Goal: Task Accomplishment & Management: Manage account settings

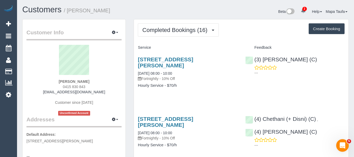
drag, startPoint x: 101, startPoint y: 81, endPoint x: 62, endPoint y: 76, distance: 39.6
click at [58, 81] on div "Sian Lewis 0415 830 843 sian555@aol.com Customer since 2025 Unconfirmed Account" at bounding box center [73, 80] width 95 height 71
copy strong "Sian Lewis"
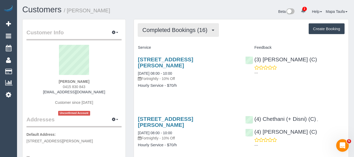
click at [156, 32] on span "Completed Bookings (16)" at bounding box center [176, 30] width 68 height 7
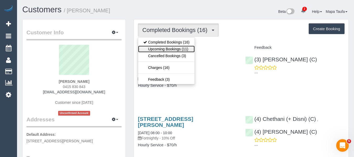
click at [155, 51] on link "Upcoming Bookings (11)" at bounding box center [166, 49] width 57 height 7
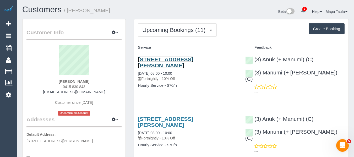
click at [148, 65] on link "76 Carlingford Street, Caulfield Aouth, VIC 3162" at bounding box center [165, 62] width 55 height 12
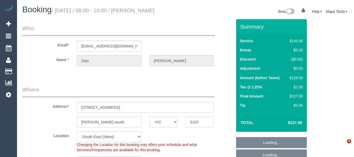
select select "VIC"
select select "number:28"
select select "number:14"
select select "number:19"
select select "number:25"
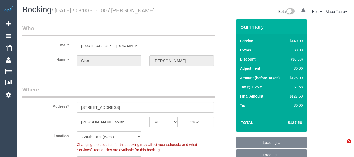
select select "number:34"
select select "number:13"
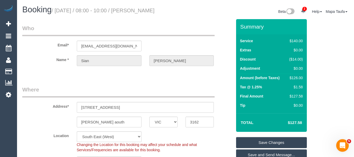
scroll to position [105, 0]
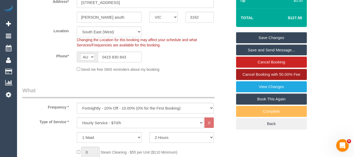
click at [260, 75] on span "Cancel Booking with 50.00% Fee" at bounding box center [271, 74] width 58 height 4
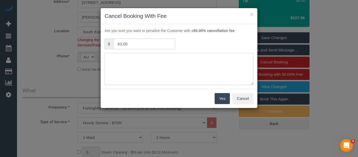
click at [137, 61] on textarea at bounding box center [179, 69] width 149 height 32
click at [147, 58] on textarea at bounding box center [179, 69] width 149 height 32
type textarea "not needed via text adv fee - MT"
click at [218, 99] on button "Yes" at bounding box center [222, 98] width 15 height 11
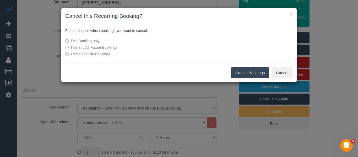
drag, startPoint x: 251, startPoint y: 72, endPoint x: 229, endPoint y: 58, distance: 26.0
click at [251, 72] on button "Cancel Bookings" at bounding box center [250, 72] width 39 height 11
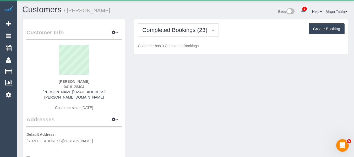
click at [89, 83] on div "Julia Michaux 0416128404 julia.m.michaux@gmail.com Customer since 2022" at bounding box center [73, 80] width 95 height 71
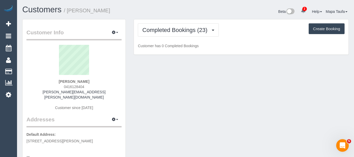
drag, startPoint x: 87, startPoint y: 82, endPoint x: 48, endPoint y: 77, distance: 39.1
click at [49, 81] on div "Julia Michaux 0416128404 julia.m.michaux@gmail.com Customer since 2022" at bounding box center [73, 80] width 95 height 71
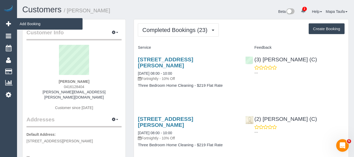
copy strong "Julia Michaux"
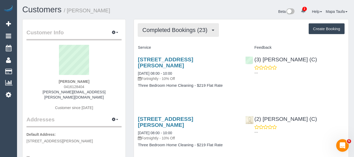
click at [158, 30] on span "Completed Bookings (23)" at bounding box center [176, 30] width 68 height 7
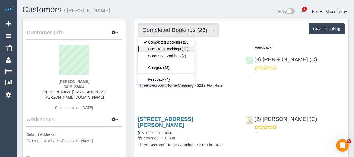
click at [163, 51] on link "Upcoming Bookings (11)" at bounding box center [166, 49] width 57 height 7
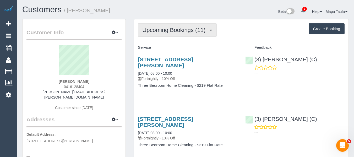
click at [156, 32] on span "Upcoming Bookings (11)" at bounding box center [175, 30] width 66 height 7
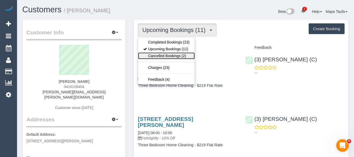
click at [158, 59] on link "Cancelled Bookings (2)" at bounding box center [166, 55] width 57 height 7
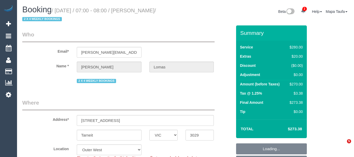
select select "VIC"
select select "240"
select select "string:stripe-pm_1Rvpho2GScqysDRVE36DPEE9"
select select "number:27"
select select "number:14"
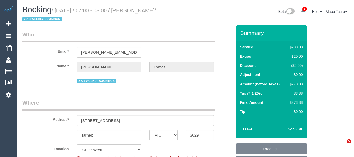
select select "number:19"
select select "number:22"
select select "number:33"
select select "number:26"
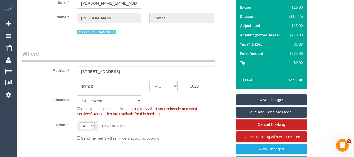
scroll to position [105, 0]
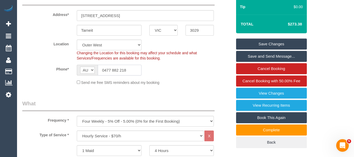
click at [119, 71] on input "0477 882 218" at bounding box center [120, 70] width 44 height 11
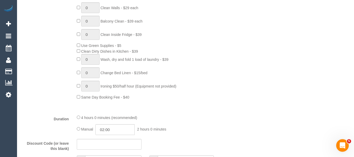
scroll to position [1041, 0]
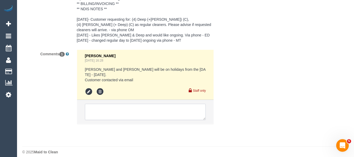
click at [130, 107] on textarea at bounding box center [145, 112] width 121 height 16
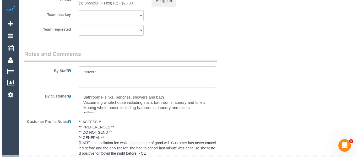
scroll to position [831, 0]
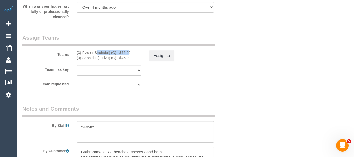
drag, startPoint x: 114, startPoint y: 51, endPoint x: 83, endPoint y: 53, distance: 32.0
click at [83, 53] on div "(3) Fizu (+ Shohidul) (C) - $75.00" at bounding box center [109, 52] width 65 height 5
copy div "Fizu (+ Shohidul) (C"
click at [162, 51] on button "Assign to" at bounding box center [161, 55] width 25 height 11
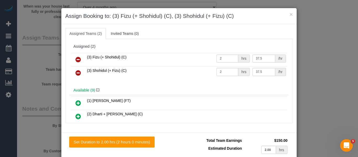
click at [80, 57] on link at bounding box center [78, 59] width 12 height 10
click at [80, 68] on link at bounding box center [78, 73] width 12 height 10
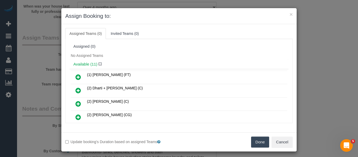
click at [256, 142] on button "Done" at bounding box center [260, 141] width 18 height 11
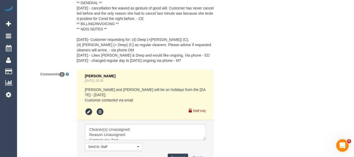
scroll to position [1062, 0]
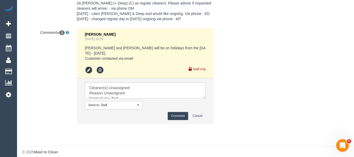
drag, startPoint x: 202, startPoint y: 91, endPoint x: 222, endPoint y: 131, distance: 44.3
click at [206, 99] on textarea at bounding box center [145, 90] width 121 height 16
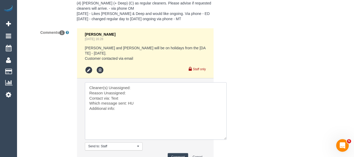
click at [138, 86] on textarea at bounding box center [156, 110] width 142 height 57
click at [137, 83] on textarea at bounding box center [156, 110] width 142 height 57
paste textarea "Fizu (+ Shohidul) (C"
click at [135, 87] on textarea at bounding box center [156, 110] width 142 height 57
click at [123, 91] on textarea at bounding box center [156, 110] width 142 height 57
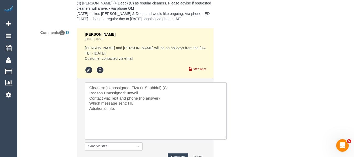
type textarea "Cleaner(s) Unassigned: Fizu (+ Shohidul) (C Reason Unassigned: unwell Contact v…"
click at [178, 153] on button "Comment" at bounding box center [178, 157] width 20 height 8
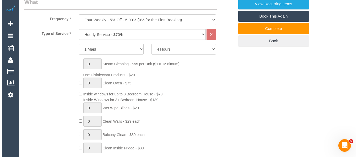
scroll to position [0, 0]
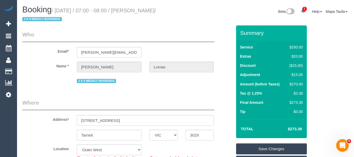
click at [253, 146] on link "Save Changes" at bounding box center [271, 148] width 71 height 11
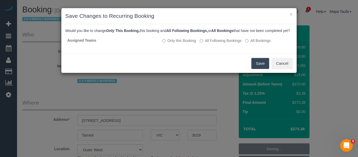
click at [256, 69] on button "Save" at bounding box center [260, 63] width 18 height 11
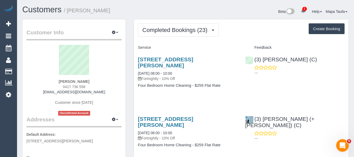
drag, startPoint x: 63, startPoint y: 86, endPoint x: 59, endPoint y: 85, distance: 4.0
click at [55, 86] on div "[PERSON_NAME] 0417 736 558 [EMAIL_ADDRESS][DOMAIN_NAME] Customer since [DATE] U…" at bounding box center [73, 80] width 95 height 71
copy span "0417 736 558"
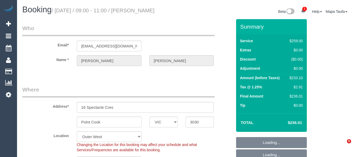
select select "VIC"
select select "number:28"
select select "number:14"
select select "number:18"
select select "number:36"
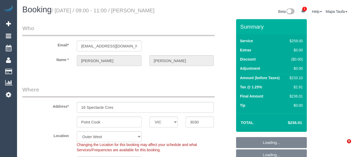
select select "number:34"
select select "number:11"
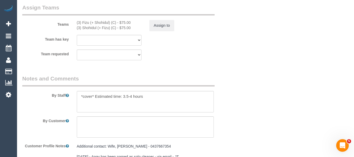
scroll to position [868, 0]
drag, startPoint x: 114, startPoint y: 27, endPoint x: 83, endPoint y: 28, distance: 31.7
click at [83, 28] on div "(3) Shohidul (+ Fizu) (C) - $75.00" at bounding box center [109, 27] width 65 height 5
click at [157, 28] on button "Assign to" at bounding box center [161, 24] width 25 height 11
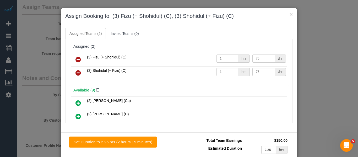
click at [78, 61] on icon at bounding box center [78, 59] width 6 height 6
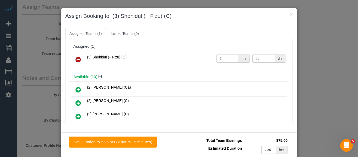
click at [78, 61] on icon at bounding box center [78, 59] width 6 height 6
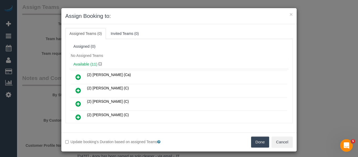
click at [251, 143] on button "Done" at bounding box center [260, 141] width 18 height 11
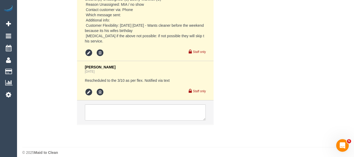
scroll to position [1141, 0]
click at [99, 106] on textarea at bounding box center [145, 112] width 121 height 16
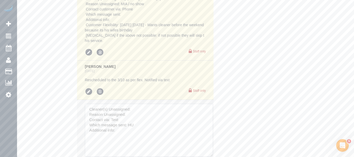
click at [212, 150] on textarea at bounding box center [149, 130] width 128 height 53
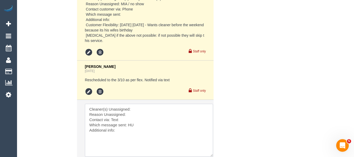
click at [131, 104] on textarea at bounding box center [149, 130] width 128 height 53
click at [134, 104] on textarea at bounding box center [149, 130] width 128 height 53
paste textarea "Shohidul (+ Fizu) (C)"
click at [132, 111] on textarea at bounding box center [149, 130] width 128 height 53
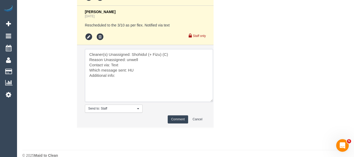
scroll to position [1199, 0]
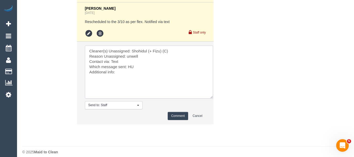
type textarea "Cleaner(s) Unassigned: Shohidul (+ Fizu) (C) Reason Unassigned: unwell Contact …"
click at [171, 112] on button "Comment" at bounding box center [178, 116] width 20 height 8
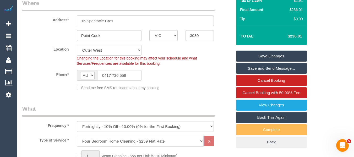
scroll to position [50, 0]
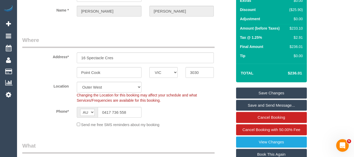
click at [276, 88] on div "Summary Service $259.00 Extras $0.00 Discount ($25.90) Adjustment $0.00 Amount …" at bounding box center [271, 77] width 71 height 215
click at [276, 89] on link "Save Changes" at bounding box center [271, 93] width 71 height 11
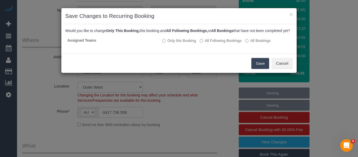
click at [264, 68] on button "Save" at bounding box center [260, 63] width 18 height 11
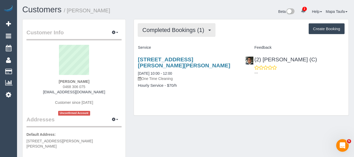
click at [162, 25] on button "Completed Bookings (1)" at bounding box center [177, 29] width 78 height 13
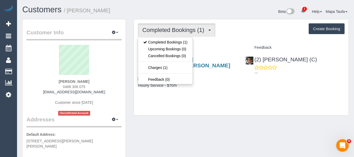
drag, startPoint x: 220, startPoint y: 36, endPoint x: 196, endPoint y: 50, distance: 27.5
click at [220, 36] on div "Completed Bookings (1) Completed Bookings (1) Upcoming Bookings (0) Cancelled B…" at bounding box center [241, 29] width 207 height 13
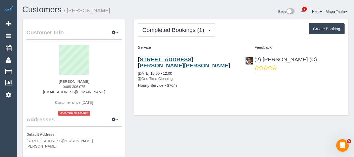
click at [154, 59] on link "2/1264 Glen Huntly Road, Carnegie, VIC 3163" at bounding box center [184, 62] width 92 height 12
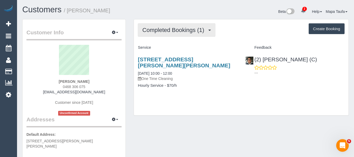
drag, startPoint x: 177, startPoint y: 23, endPoint x: 177, endPoint y: 31, distance: 8.4
click at [177, 24] on button "Completed Bookings (1)" at bounding box center [177, 29] width 78 height 13
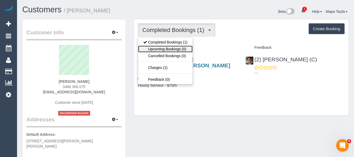
click at [175, 46] on link "Upcoming Bookings (0)" at bounding box center [165, 49] width 54 height 7
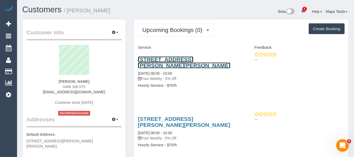
click at [156, 57] on link "2/1264 Glen Huntly Road, Carnegie, VIC 3163" at bounding box center [184, 62] width 92 height 12
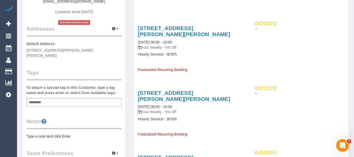
scroll to position [131, 0]
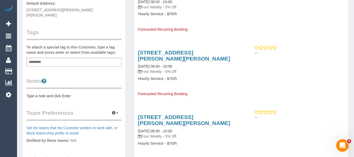
click at [59, 93] on pre "Type a note and click Enter" at bounding box center [73, 95] width 95 height 5
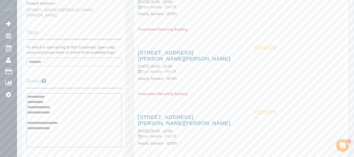
click at [65, 103] on textarea "**********" at bounding box center [73, 120] width 95 height 54
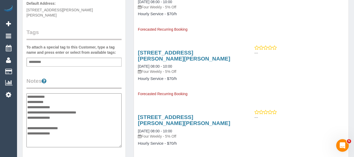
type textarea "**********"
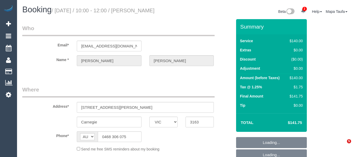
select select "VIC"
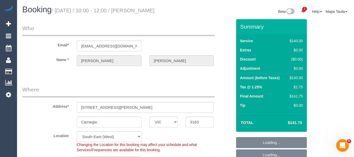
select select "object:724"
select select "number:28"
select select "number:14"
select select "number:19"
select select "number:23"
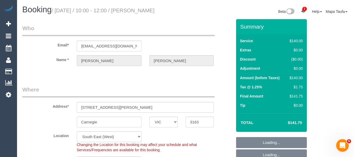
select select "string:stripe-pm_1S8UAS2GScqysDRVydoE6NlQ"
select select "object:1436"
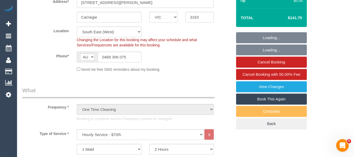
click at [267, 105] on link "Book This Again" at bounding box center [271, 99] width 71 height 11
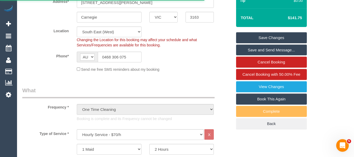
select select "VIC"
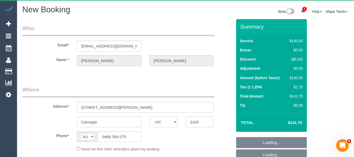
select select "number:28"
select select "number:14"
select select "number:19"
select select "number:23"
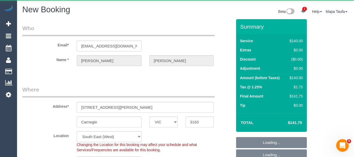
select select "string:stripe-pm_1S8UAS2GScqysDRVydoE6NlQ"
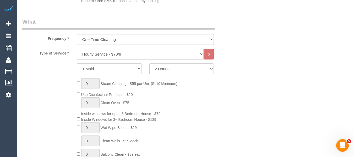
scroll to position [193, 0]
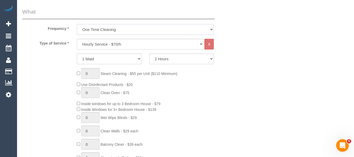
click at [110, 28] on select "One Time Cleaning Weekly - 10% Off - 10.00% (0% for the First Booking) Fortnigh…" at bounding box center [145, 29] width 137 height 11
select select "object:3045"
click at [77, 24] on select "One Time Cleaning Weekly - 10% Off - 10.00% (0% for the First Booking) Fortnigh…" at bounding box center [145, 29] width 137 height 11
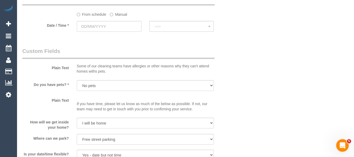
scroll to position [586, 0]
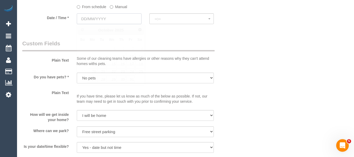
click at [99, 21] on input "text" at bounding box center [109, 18] width 65 height 11
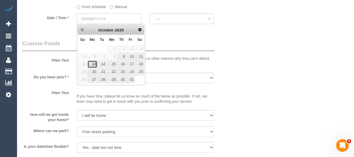
click at [95, 64] on link "13" at bounding box center [93, 64] width 10 height 7
type input "[DATE]"
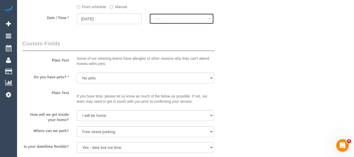
click at [173, 15] on button "--:--" at bounding box center [181, 18] width 65 height 11
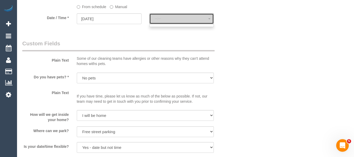
click at [173, 15] on button "--:--" at bounding box center [181, 18] width 65 height 11
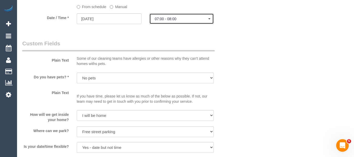
click at [173, 15] on button "07:00 - 08:00" at bounding box center [181, 18] width 65 height 11
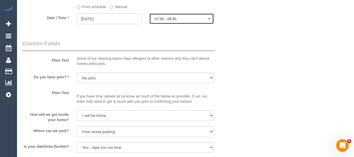
click at [153, 17] on button "07:00 - 08:00" at bounding box center [181, 18] width 65 height 11
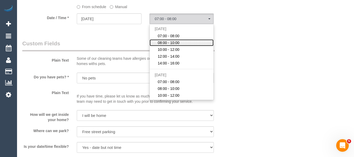
click at [164, 42] on span "08:00 - 10:00" at bounding box center [169, 42] width 22 height 5
select select "spot7"
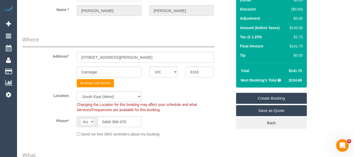
scroll to position [52, 0]
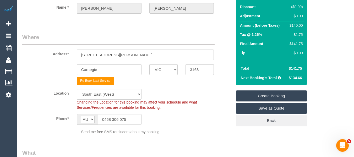
click at [264, 94] on link "Create Booking" at bounding box center [271, 95] width 71 height 11
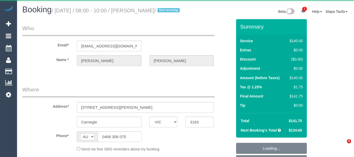
select select "VIC"
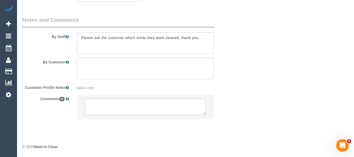
click at [114, 116] on li at bounding box center [145, 107] width 137 height 24
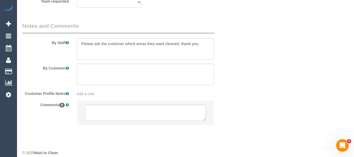
select select "string:stripe-pm_1S8UAS2GScqysDRVydoE6NlQ"
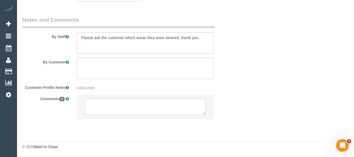
select select "object:1400"
select select "number:28"
select select "number:14"
select select "number:19"
select select "number:23"
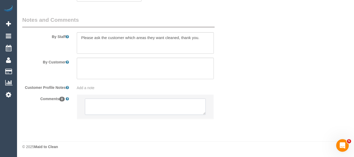
scroll to position [864, 0]
select select "object:1420"
click at [124, 103] on textarea at bounding box center [145, 107] width 121 height 16
select select "spot2"
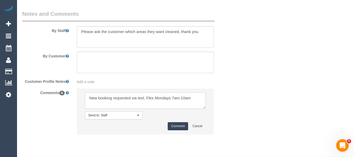
type textarea "New booking requested via text. Flex Mondays 7am-10am"
click at [174, 130] on button "Comment" at bounding box center [178, 126] width 20 height 8
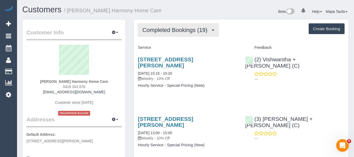
click at [155, 33] on button "Completed Bookings (19)" at bounding box center [178, 29] width 81 height 13
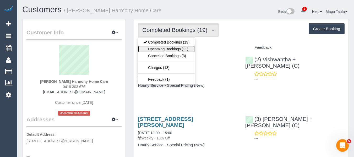
click at [157, 47] on link "Upcoming Bookings (11)" at bounding box center [166, 49] width 57 height 7
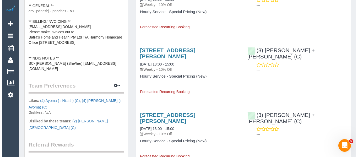
scroll to position [288, 0]
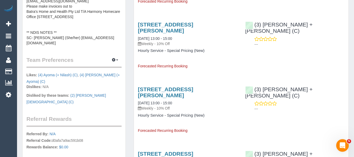
click at [113, 65] on legend "Team Preferences Manage Preferences" at bounding box center [73, 62] width 95 height 12
click at [114, 61] on icon "button" at bounding box center [114, 59] width 4 height 3
click at [115, 68] on link "Manage Preferences" at bounding box center [99, 69] width 45 height 7
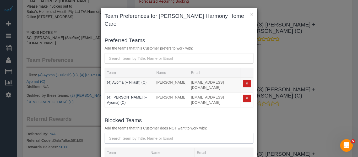
click at [125, 133] on input "text" at bounding box center [179, 138] width 149 height 11
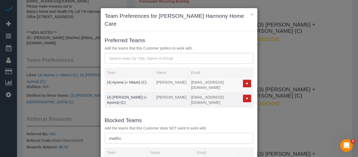
scroll to position [26, 0]
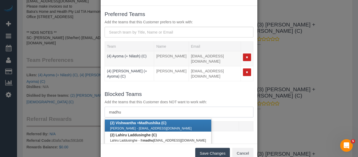
type input "madhu"
click at [144, 121] on strong "Madhu" at bounding box center [145, 123] width 12 height 4
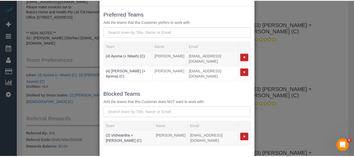
scroll to position [49, 0]
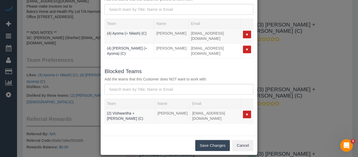
click at [212, 140] on button "Save Changes" at bounding box center [212, 145] width 35 height 11
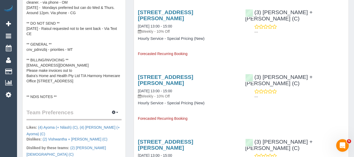
scroll to position [58, 0]
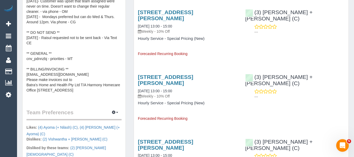
click at [63, 39] on pre "Contact is daughter, Bridget - 0418 303 676 ** ACCESS ** ** PREFERENCES ** 02/1…" at bounding box center [73, 45] width 95 height 105
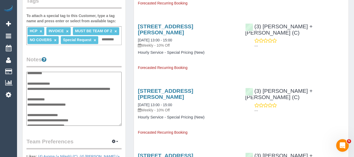
scroll to position [84, 0]
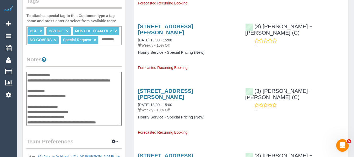
click at [46, 90] on textarea "**********" at bounding box center [73, 99] width 95 height 54
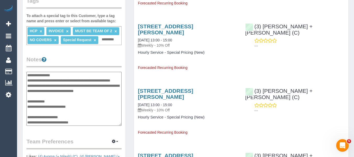
type textarea "**********"
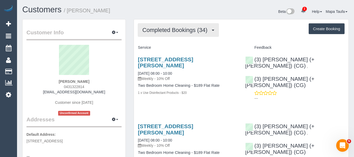
click at [176, 33] on button "Completed Bookings (34)" at bounding box center [178, 29] width 81 height 13
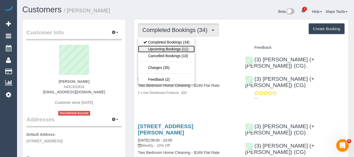
click at [172, 48] on link "Upcoming Bookings (11)" at bounding box center [166, 49] width 57 height 7
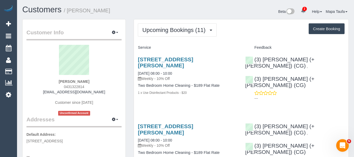
drag, startPoint x: 71, startPoint y: 94, endPoint x: 44, endPoint y: 94, distance: 26.5
click at [44, 94] on div "[PERSON_NAME] 0431322814 [EMAIL_ADDRESS][DOMAIN_NAME] Customer since [DATE] Unc…" at bounding box center [73, 80] width 95 height 71
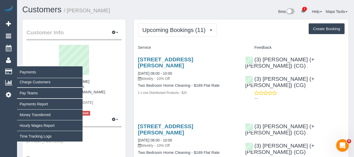
copy link "[EMAIL_ADDRESS][DOMAIN_NAME]"
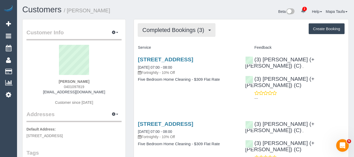
click at [166, 32] on span "Completed Bookings (3)" at bounding box center [174, 30] width 64 height 7
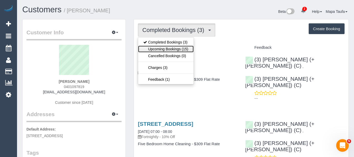
click at [165, 51] on link "Upcoming Bookings (15)" at bounding box center [165, 49] width 55 height 7
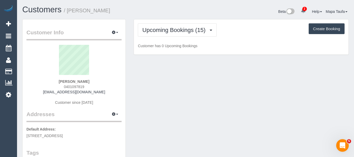
drag, startPoint x: 87, startPoint y: 89, endPoint x: 65, endPoint y: 87, distance: 21.8
click at [63, 87] on div "Stephanie McNulty 0401097819 stephaniesmcnulty@gmail.com Customer since 2025" at bounding box center [73, 77] width 95 height 65
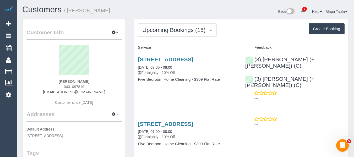
copy span "0401097819"
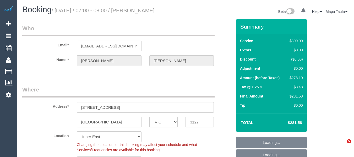
select select "VIC"
select select "number:28"
select select "number:14"
select select "number:19"
select select "number:22"
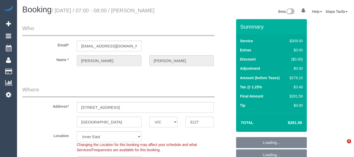
select select "number:34"
select select "number:13"
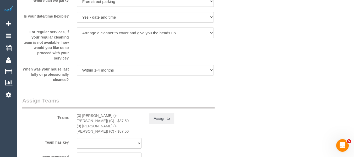
scroll to position [841, 0]
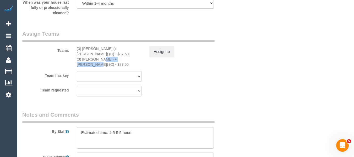
drag, startPoint x: 110, startPoint y: 58, endPoint x: 123, endPoint y: 62, distance: 12.9
click at [85, 61] on div "(3) Smruti (+ Jay) (C) - $87.50" at bounding box center [109, 62] width 65 height 10
click at [123, 62] on div "(3) Smruti (+ Jay) (C) - $87.50" at bounding box center [109, 62] width 65 height 10
drag, startPoint x: 112, startPoint y: 56, endPoint x: 84, endPoint y: 55, distance: 28.0
click at [84, 55] on div "(3) Jay (+ Smruti) (C) - $87.50" at bounding box center [109, 51] width 65 height 10
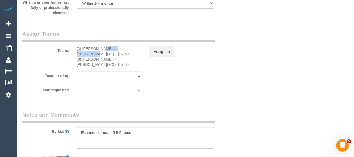
click at [84, 55] on div "(3) Jay (+ Smruti) (C) - $87.50" at bounding box center [109, 51] width 65 height 10
click at [110, 57] on div "(3) Jay (+ Smruti) (C) - $87.50" at bounding box center [109, 51] width 65 height 10
drag, startPoint x: 112, startPoint y: 55, endPoint x: 83, endPoint y: 54, distance: 29.1
click at [83, 54] on div "(3) Jay (+ Smruti) (C) - $87.50" at bounding box center [109, 51] width 65 height 10
copy div "Jay (+ Smruti) (C)"
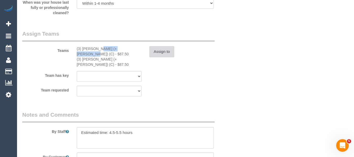
click at [156, 57] on button "Assign to" at bounding box center [161, 51] width 25 height 11
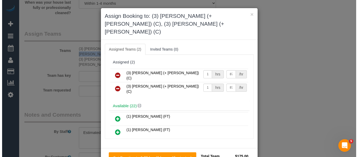
scroll to position [835, 0]
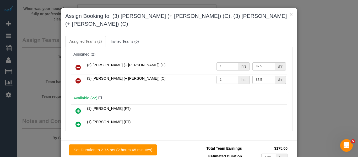
click at [76, 64] on icon at bounding box center [78, 67] width 6 height 6
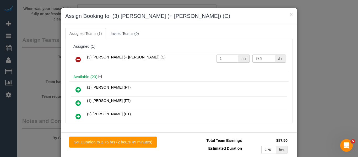
click at [76, 59] on icon at bounding box center [78, 59] width 6 height 6
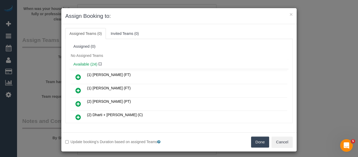
drag, startPoint x: 255, startPoint y: 138, endPoint x: 256, endPoint y: 135, distance: 3.2
click at [255, 138] on button "Done" at bounding box center [260, 141] width 18 height 11
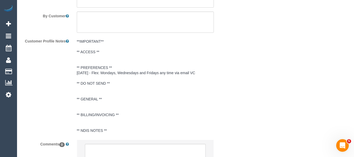
scroll to position [1024, 0]
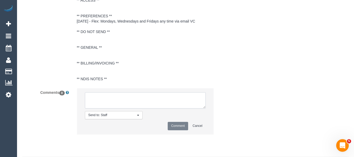
click at [108, 106] on textarea at bounding box center [145, 100] width 121 height 16
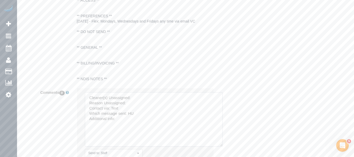
drag, startPoint x: 218, startPoint y: 151, endPoint x: 150, endPoint y: 118, distance: 75.9
click at [216, 146] on textarea at bounding box center [154, 119] width 138 height 54
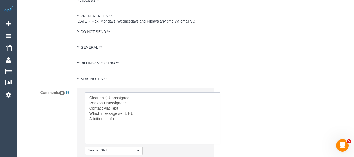
click at [139, 102] on textarea at bounding box center [152, 118] width 135 height 52
paste textarea "Jay (+ Smruti) (C)"
click at [139, 110] on textarea at bounding box center [152, 118] width 135 height 52
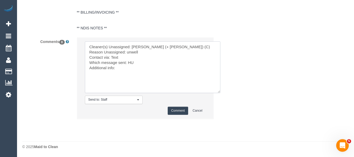
scroll to position [1081, 0]
type textarea "Cleaner(s) Unassigned: Jay (+ Smruti) (C) Reason Unassigned: unwell Contact via…"
click at [178, 112] on button "Comment" at bounding box center [178, 111] width 20 height 8
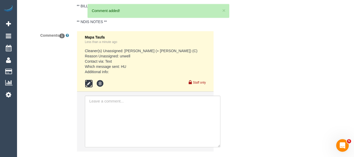
click at [89, 88] on icon at bounding box center [89, 84] width 8 height 8
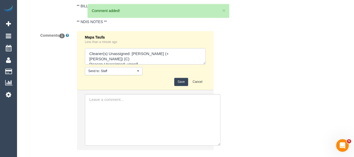
click at [129, 64] on textarea at bounding box center [145, 56] width 121 height 16
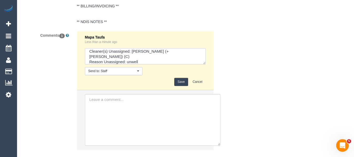
type textarea "Cleaner(s) Unassigned: Jay (+ Smruti) (C) Reason Unassigned: unwell Contact via…"
click at [180, 86] on button "Save" at bounding box center [181, 82] width 14 height 8
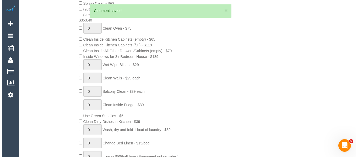
scroll to position [0, 0]
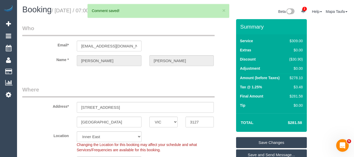
click at [266, 145] on link "Save Changes" at bounding box center [271, 142] width 71 height 11
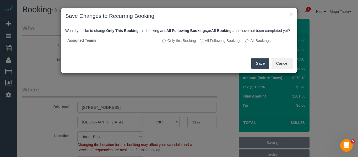
click at [261, 65] on button "Save" at bounding box center [260, 63] width 18 height 11
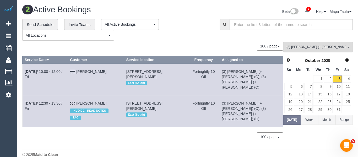
drag, startPoint x: 109, startPoint y: 70, endPoint x: 78, endPoint y: 70, distance: 31.2
click at [78, 70] on td "Rachel Watkins" at bounding box center [96, 80] width 56 height 32
drag, startPoint x: 103, startPoint y: 94, endPoint x: 75, endPoint y: 97, distance: 27.5
click at [79, 95] on td "Gavin Khaw INVOICE - READ NOTES TAC" at bounding box center [96, 111] width 56 height 32
copy link "Gavin Khaw"
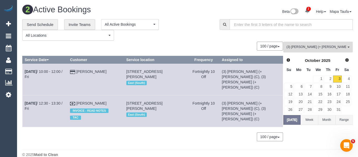
click at [291, 48] on span "(3) [PERSON_NAME] (+ [PERSON_NAME]) (C)" at bounding box center [316, 47] width 60 height 4
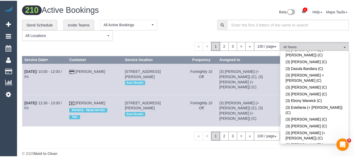
scroll to position [1564, 0]
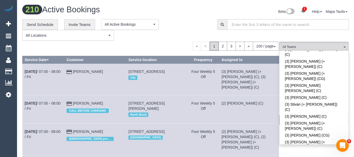
click at [176, 36] on div "**********" at bounding box center [115, 30] width 187 height 22
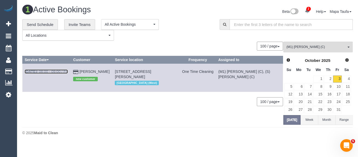
click at [54, 70] on link "Oct 3rd / 08:00 - 09:00 / Fri" at bounding box center [46, 71] width 43 height 4
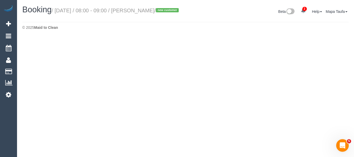
select select "VIC"
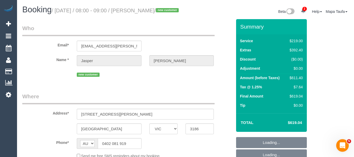
select select "object:6197"
select select "string:stripe-pm_1S8t1d2GScqysDRVuD30C0Lr"
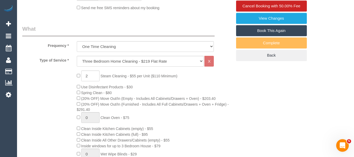
select select "number:28"
select select "number:14"
select select "number:19"
select select "number:25"
select select "number:13"
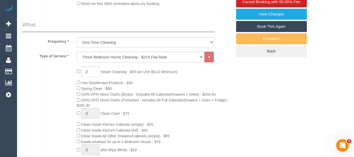
select select "object:6446"
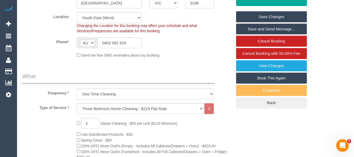
scroll to position [122, 0]
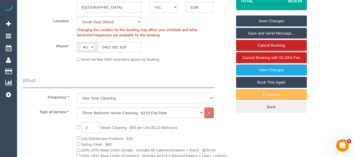
click at [125, 52] on input "0402 081 919" at bounding box center [120, 47] width 44 height 11
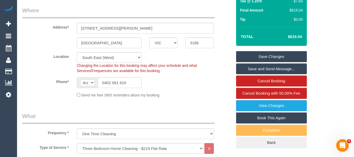
scroll to position [43, 0]
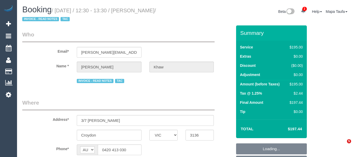
select select "VIC"
select select "object:946"
select select "180"
select select "number:27"
select select "number:14"
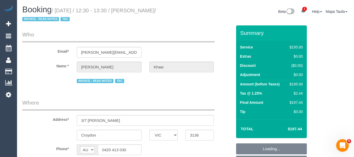
select select "number:18"
select select "number:22"
select select "number:34"
select select "number:26"
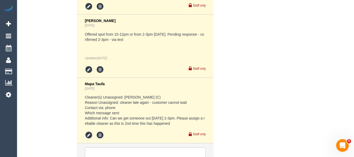
scroll to position [1591, 0]
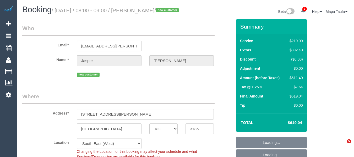
select select "VIC"
select select "number:28"
select select "number:14"
select select "number:19"
select select "number:25"
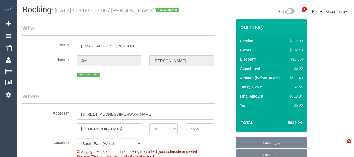
select select "number:13"
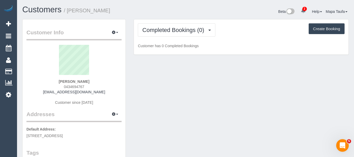
drag, startPoint x: 90, startPoint y: 87, endPoint x: 71, endPoint y: 78, distance: 20.6
click at [56, 85] on div "[PERSON_NAME] 0434694767 [EMAIL_ADDRESS][DOMAIN_NAME] Customer since [DATE]" at bounding box center [73, 77] width 95 height 65
copy span "0434694767"
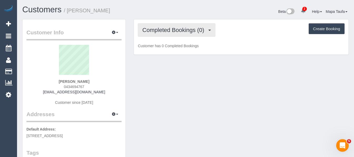
drag, startPoint x: 179, startPoint y: 31, endPoint x: 178, endPoint y: 34, distance: 3.4
click at [179, 31] on span "Completed Bookings (0)" at bounding box center [174, 30] width 64 height 7
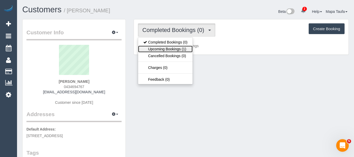
click at [176, 47] on link "Upcoming Bookings (1)" at bounding box center [165, 49] width 54 height 7
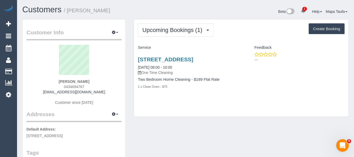
drag, startPoint x: 114, startPoint y: 78, endPoint x: 108, endPoint y: 79, distance: 6.4
click at [114, 78] on sui-profile-pic at bounding box center [73, 62] width 87 height 34
drag, startPoint x: 94, startPoint y: 86, endPoint x: 68, endPoint y: 86, distance: 25.9
click at [57, 86] on div "Eunice Goessler 0434694767 eunicegoessler@hotmail.com Customer since 2025" at bounding box center [73, 77] width 95 height 65
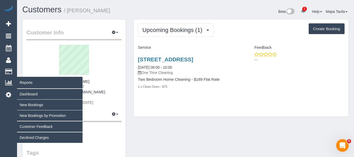
copy span "0434694767"
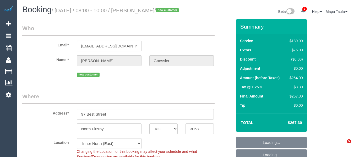
select select "VIC"
select select "number:28"
select select "number:14"
select select "number:19"
select select "number:25"
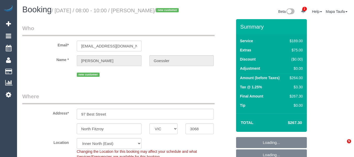
select select "number:13"
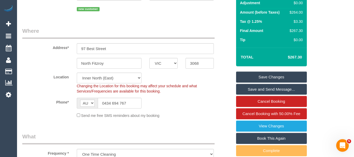
scroll to position [925, 0]
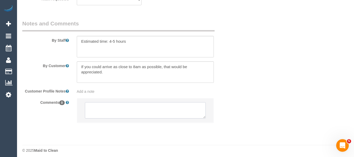
click at [142, 109] on textarea at bounding box center [145, 110] width 121 height 16
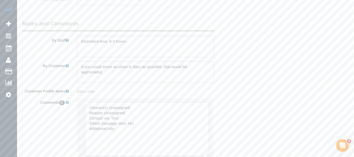
drag, startPoint x: 205, startPoint y: 121, endPoint x: 207, endPoint y: 150, distance: 29.6
click at [207, 150] on textarea at bounding box center [147, 129] width 124 height 54
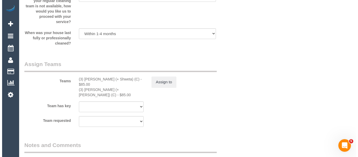
scroll to position [794, 0]
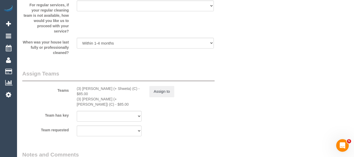
type textarea "Cleaner(s) Unassigned: Reason Unassigned: Contact via: Text Which message sent:…"
drag, startPoint x: 118, startPoint y: 95, endPoint x: 82, endPoint y: 95, distance: 35.6
click at [82, 95] on div "(3) Nihaal (+ Shweta) (C) - $85.00" at bounding box center [109, 91] width 65 height 10
copy div "Nihaal (+ Shweta) (C)"
click at [161, 97] on button "Assign to" at bounding box center [161, 91] width 25 height 11
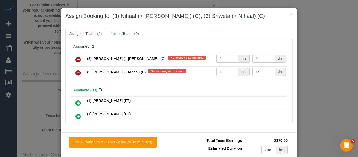
click at [79, 62] on link at bounding box center [78, 59] width 12 height 10
click at [79, 68] on link at bounding box center [78, 73] width 12 height 10
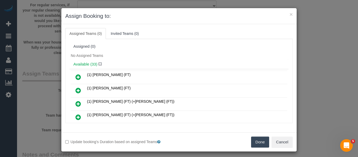
click at [255, 139] on button "Done" at bounding box center [260, 141] width 18 height 11
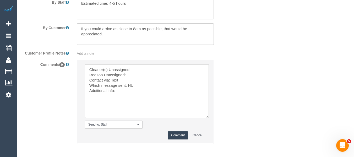
scroll to position [984, 0]
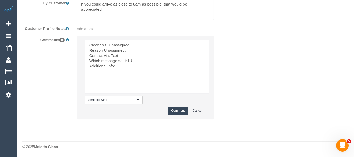
click at [144, 46] on textarea at bounding box center [147, 67] width 124 height 54
paste textarea "Nihaal (+ Shweta) (C)"
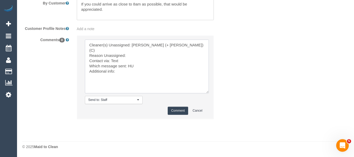
click at [138, 51] on textarea at bounding box center [147, 67] width 124 height 54
click at [125, 55] on textarea at bounding box center [147, 67] width 124 height 54
type textarea "Cleaner(s) Unassigned: Nihaal (+ Shweta) (C) Reason Unassigned:car issues Conta…"
click at [182, 111] on button "Comment" at bounding box center [178, 111] width 20 height 8
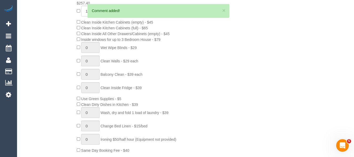
scroll to position [47, 0]
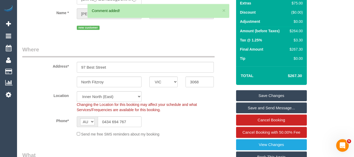
click at [254, 101] on link "Save Changes" at bounding box center [271, 95] width 71 height 11
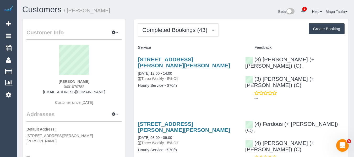
click at [60, 87] on div "[PERSON_NAME] 0401070782 [EMAIL_ADDRESS][DOMAIN_NAME] Customer since [DATE]" at bounding box center [73, 77] width 95 height 65
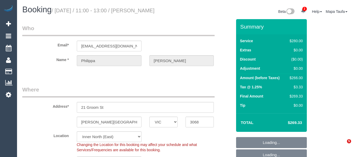
select select "VIC"
select select "2"
select select "number:29"
select select "number:14"
select select "number:19"
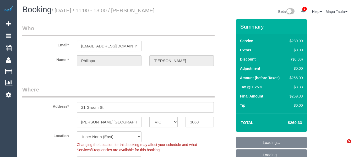
select select "number:22"
select select "number:33"
select select "number:12"
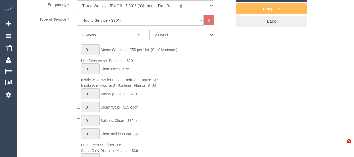
select select "object:1732"
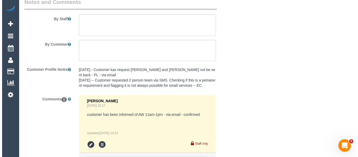
scroll to position [824, 0]
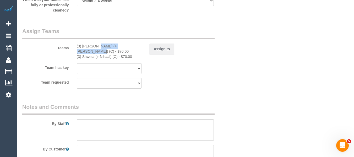
drag, startPoint x: 117, startPoint y: 47, endPoint x: 81, endPoint y: 46, distance: 36.7
click at [81, 46] on div "(3) [PERSON_NAME] (+ [PERSON_NAME]) (C) - $70.00" at bounding box center [109, 48] width 65 height 10
copy div "Nihaal (+ Shweta) (C)"
click at [162, 50] on button "Assign to" at bounding box center [161, 48] width 25 height 11
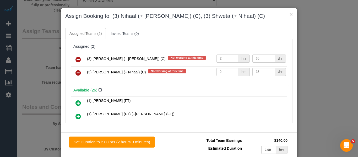
click at [79, 58] on link at bounding box center [78, 59] width 12 height 10
click at [79, 68] on link at bounding box center [78, 73] width 12 height 10
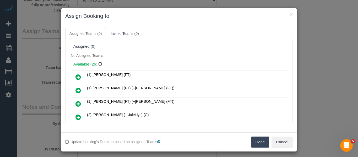
drag, startPoint x: 254, startPoint y: 139, endPoint x: 248, endPoint y: 135, distance: 7.9
click at [254, 139] on button "Done" at bounding box center [260, 141] width 18 height 11
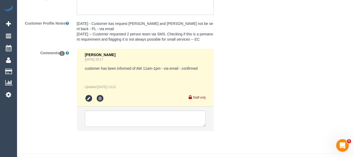
scroll to position [983, 0]
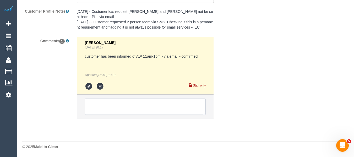
click at [120, 110] on textarea at bounding box center [145, 107] width 121 height 16
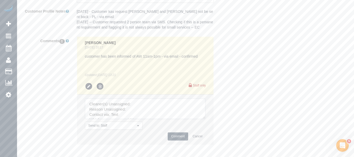
drag, startPoint x: 204, startPoint y: 118, endPoint x: 157, endPoint y: 115, distance: 46.2
click at [205, 119] on textarea at bounding box center [145, 109] width 121 height 20
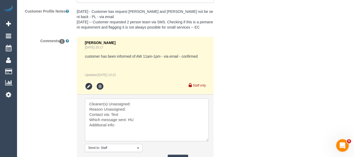
click at [143, 100] on textarea at bounding box center [147, 120] width 124 height 43
paste textarea "Nihaal (+ Shweta) (C)"
click at [139, 108] on textarea at bounding box center [147, 120] width 124 height 43
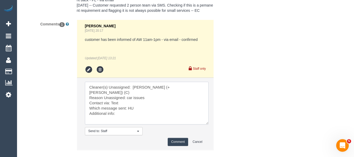
scroll to position [1009, 0]
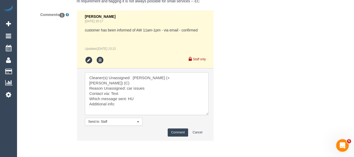
type textarea "Cleaner(s) Unassigned: [PERSON_NAME] (+ [PERSON_NAME]) (C) Reason Unassigned: c…"
click at [179, 131] on button "Comment" at bounding box center [178, 132] width 20 height 8
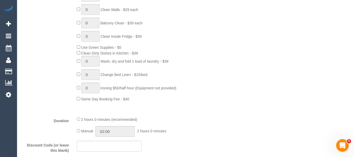
scroll to position [126, 0]
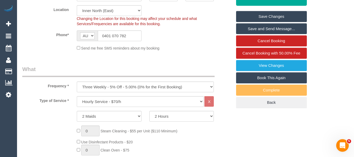
click at [284, 15] on link "Save Changes" at bounding box center [271, 16] width 71 height 11
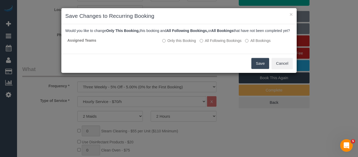
click at [259, 69] on button "Save" at bounding box center [260, 63] width 18 height 11
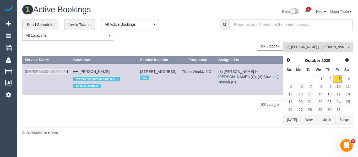
drag, startPoint x: 48, startPoint y: 74, endPoint x: 47, endPoint y: 70, distance: 3.7
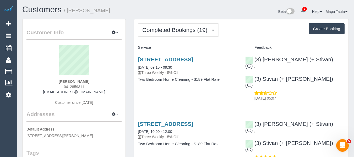
drag, startPoint x: 64, startPoint y: 84, endPoint x: 59, endPoint y: 85, distance: 5.6
click at [58, 85] on div "[PERSON_NAME] 0412859311 [EMAIL_ADDRESS][DOMAIN_NAME] Customer since [DATE]" at bounding box center [73, 77] width 95 height 65
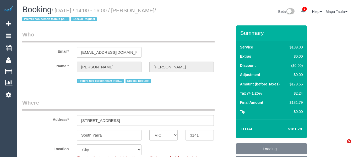
select select "VIC"
select select "number:28"
select select "number:14"
select select "number:21"
select select "number:24"
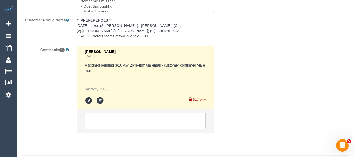
scroll to position [1021, 0]
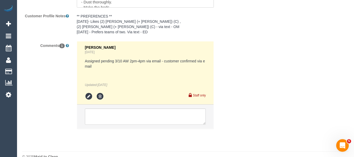
drag, startPoint x: 356, startPoint y: 11, endPoint x: 6, endPoint y: 1, distance: 350.2
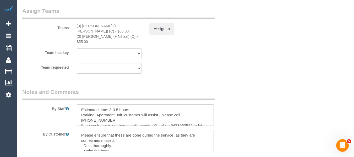
scroll to position [837, 0]
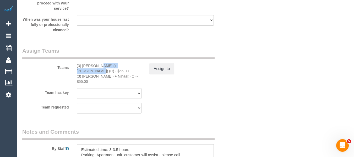
drag, startPoint x: 117, startPoint y: 66, endPoint x: 82, endPoint y: 66, distance: 34.8
click at [82, 66] on div "(3) [PERSON_NAME] (+ [PERSON_NAME]) (C) - $55.00" at bounding box center [109, 68] width 65 height 10
copy div "Nihaal (+ [PERSON_NAME]) (C"
click at [106, 66] on div "(3) [PERSON_NAME] (+ [PERSON_NAME]) (C) - $55.00" at bounding box center [109, 68] width 65 height 10
drag, startPoint x: 112, startPoint y: 66, endPoint x: 94, endPoint y: 64, distance: 17.9
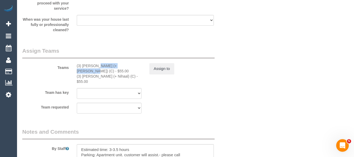
click at [81, 64] on div "(3) [PERSON_NAME] (+ [PERSON_NAME]) (C) - $55.00" at bounding box center [109, 68] width 65 height 10
copy div "Nihaal (+ Shweta)"
click at [164, 68] on button "Assign to" at bounding box center [161, 68] width 25 height 11
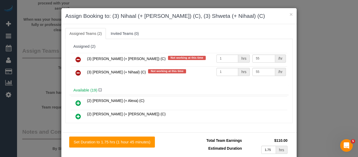
click at [82, 57] on td at bounding box center [78, 59] width 15 height 13
click at [78, 59] on icon at bounding box center [78, 59] width 6 height 6
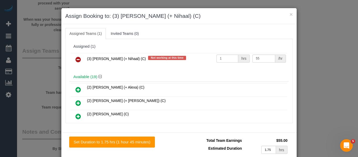
click at [78, 59] on icon at bounding box center [78, 59] width 6 height 6
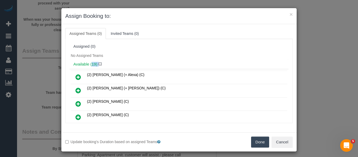
click at [78, 59] on div "Available (19)" at bounding box center [178, 64] width 219 height 10
click at [259, 137] on button "Done" at bounding box center [260, 141] width 18 height 11
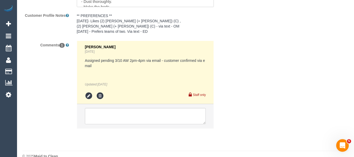
scroll to position [1021, 0]
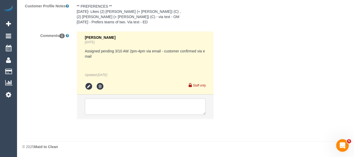
click at [136, 110] on textarea at bounding box center [145, 107] width 121 height 16
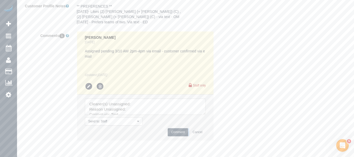
drag, startPoint x: 202, startPoint y: 115, endPoint x: 204, endPoint y: 119, distance: 4.6
click at [205, 128] on li "Send to: Staff Nothing selected Send to: Staff Send to: Customer Send to: Team …" at bounding box center [145, 118] width 137 height 46
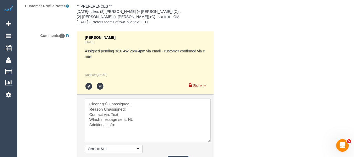
drag, startPoint x: 203, startPoint y: 112, endPoint x: 140, endPoint y: 96, distance: 64.3
click at [205, 137] on textarea at bounding box center [148, 121] width 126 height 44
click at [141, 102] on textarea at bounding box center [146, 120] width 123 height 42
paste textarea "Nihaal (+ Shweta)"
click at [140, 111] on textarea at bounding box center [146, 120] width 123 height 42
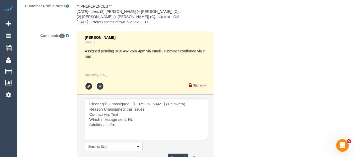
scroll to position [1047, 0]
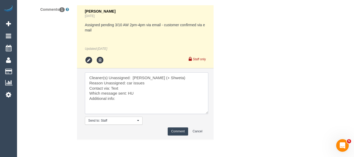
type textarea "Cleaner(s) Unassigned: Nihaal (+ Shweta) Reason Unassigned: car issues Contact …"
click at [172, 133] on button "Comment" at bounding box center [178, 131] width 20 height 8
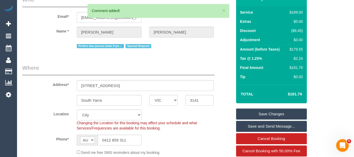
scroll to position [30, 0]
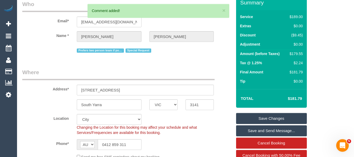
click at [272, 114] on link "Save Changes" at bounding box center [271, 118] width 71 height 11
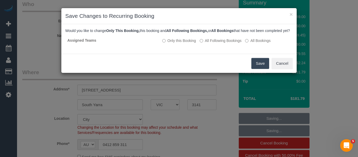
click at [254, 69] on button "Save" at bounding box center [260, 63] width 18 height 11
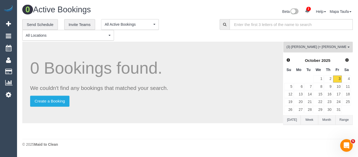
drag, startPoint x: 292, startPoint y: 46, endPoint x: 295, endPoint y: 59, distance: 13.7
click at [292, 46] on span "(3) Nihaal (+ Shweta) (C)" at bounding box center [316, 47] width 60 height 4
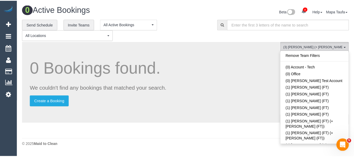
scroll to position [1128, 0]
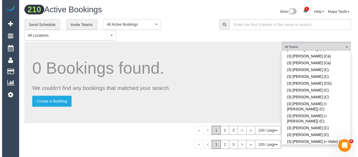
scroll to position [1271, 0]
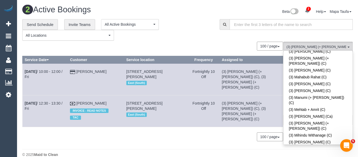
click at [204, 38] on div "**********" at bounding box center [116, 30] width 189 height 22
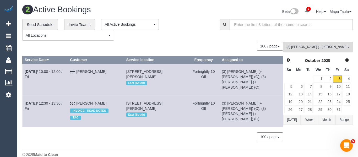
click at [288, 121] on button "Today" at bounding box center [291, 120] width 17 height 10
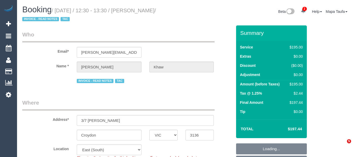
select select "VIC"
select select "180"
select select "number:27"
select select "number:14"
select select "number:18"
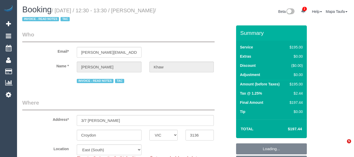
select select "number:22"
select select "number:34"
select select "number:26"
select select "object:1425"
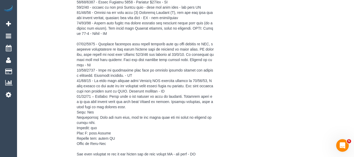
scroll to position [1591, 0]
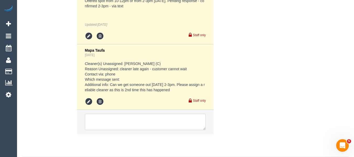
click at [113, 114] on textarea at bounding box center [145, 122] width 121 height 16
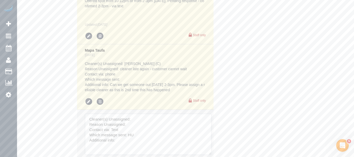
drag, startPoint x: 206, startPoint y: 132, endPoint x: 211, endPoint y: 145, distance: 13.0
click at [210, 145] on textarea at bounding box center [148, 134] width 127 height 41
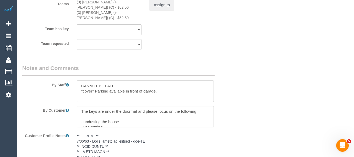
scroll to position [805, 0]
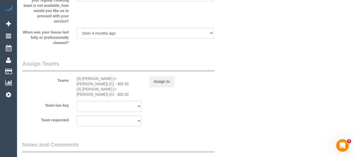
type textarea "Cleaner(s) Unassigned: Reason Unassigned: Contact via: Text Which message sent:…"
drag, startPoint x: 106, startPoint y: 77, endPoint x: 82, endPoint y: 77, distance: 24.4
click at [82, 77] on div "(3) [PERSON_NAME] (+ [PERSON_NAME]) (C) - $62.50" at bounding box center [109, 81] width 65 height 10
copy div "[PERSON_NAME] (+ [PERSON_NAME]) (C)"
click at [167, 80] on button "Assign to" at bounding box center [161, 81] width 25 height 11
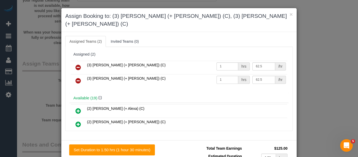
click at [76, 64] on icon at bounding box center [78, 67] width 6 height 6
click at [76, 78] on icon at bounding box center [78, 81] width 6 height 6
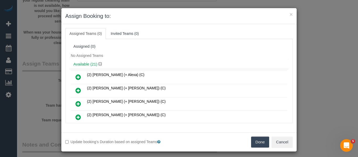
drag, startPoint x: 258, startPoint y: 141, endPoint x: 258, endPoint y: 138, distance: 3.7
click at [258, 142] on button "Done" at bounding box center [260, 141] width 18 height 11
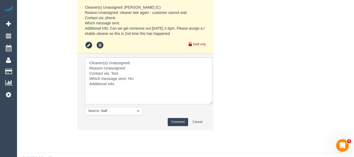
scroll to position [1643, 0]
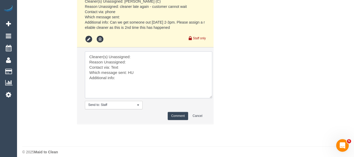
click at [140, 53] on textarea at bounding box center [148, 74] width 127 height 47
paste textarea "Jay (+ Smruti) (C)"
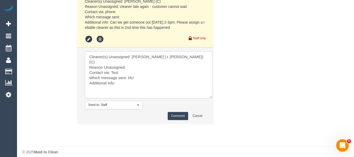
click at [136, 59] on textarea at bounding box center [148, 74] width 127 height 47
click at [130, 67] on textarea at bounding box center [148, 74] width 127 height 47
click at [114, 61] on textarea at bounding box center [148, 74] width 127 height 47
click at [131, 66] on textarea at bounding box center [148, 74] width 127 height 47
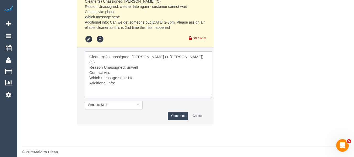
click at [131, 66] on textarea at bounding box center [148, 74] width 127 height 47
click at [123, 72] on textarea at bounding box center [148, 74] width 127 height 47
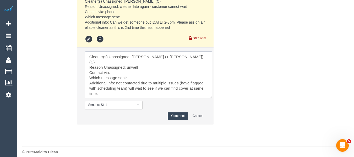
type textarea "Cleaner(s) Unassigned: Jay (+ Smruti) (C) Reason Unassigned: unwell Contact via…"
click at [175, 112] on button "Comment" at bounding box center [178, 116] width 20 height 8
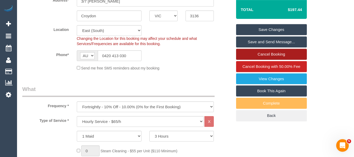
scroll to position [118, 0]
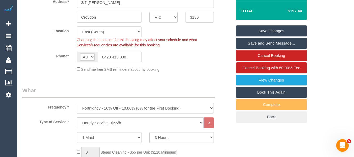
click at [277, 29] on link "Save Changes" at bounding box center [271, 30] width 71 height 11
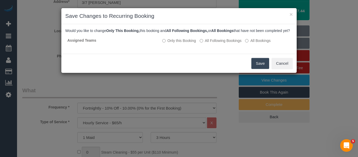
click at [256, 68] on button "Save" at bounding box center [260, 63] width 18 height 11
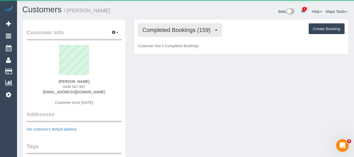
drag, startPoint x: 160, startPoint y: 34, endPoint x: 166, endPoint y: 42, distance: 9.9
click at [160, 34] on button "Completed Bookings (159)" at bounding box center [180, 29] width 84 height 13
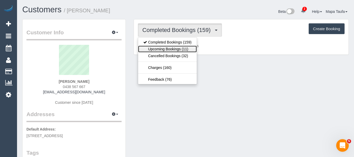
click at [167, 49] on link "Upcoming Bookings (11)" at bounding box center [167, 49] width 59 height 7
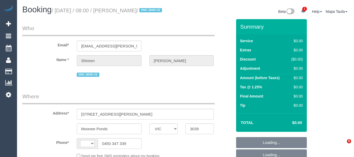
select select "VIC"
select select "object:369"
select select "string:stripe-pm_1S7UZm2GScqysDRVXrxO2n2B"
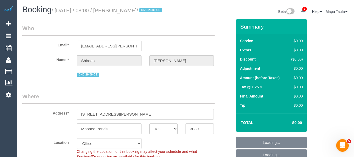
select select "object:623"
select select "string:AU"
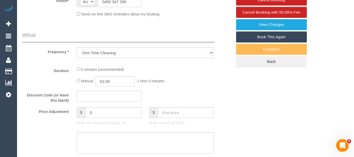
select select "number:27"
select select "number:14"
select select "number:18"
select select "number:25"
select select "number:26"
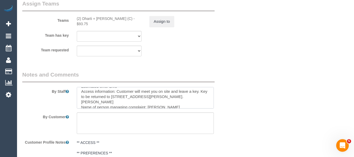
scroll to position [60, 0]
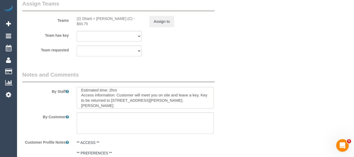
drag, startPoint x: 201, startPoint y: 98, endPoint x: 135, endPoint y: 100, distance: 65.8
click at [133, 99] on textarea at bounding box center [145, 97] width 137 height 21
click at [184, 104] on textarea at bounding box center [145, 97] width 137 height 21
drag, startPoint x: 203, startPoint y: 100, endPoint x: 116, endPoint y: 102, distance: 86.2
click at [116, 102] on textarea at bounding box center [145, 97] width 137 height 21
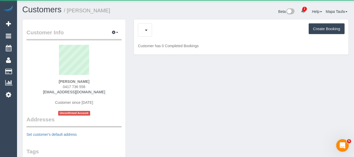
click at [167, 32] on div "Upcoming Bookings (12) Charges (23) Create Booking" at bounding box center [241, 29] width 207 height 13
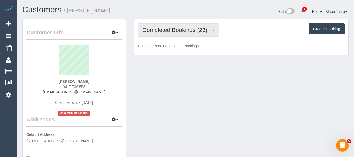
click at [169, 30] on span "Completed Bookings (23)" at bounding box center [176, 30] width 68 height 7
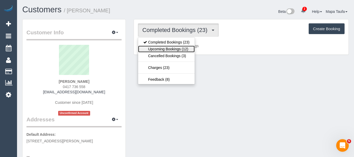
click at [171, 47] on link "Upcoming Bookings (12)" at bounding box center [166, 49] width 57 height 7
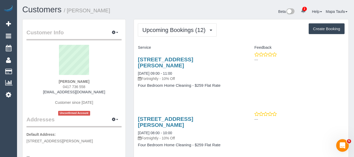
click at [137, 60] on div "16 Spectacle Cres, Point Cook, VIC 3030 03/10/2025 09:00 - 11:00 Fortnightly - …" at bounding box center [187, 75] width 107 height 46
drag, startPoint x: 154, startPoint y: 65, endPoint x: 135, endPoint y: 60, distance: 19.6
click at [135, 60] on div "16 Spectacle Cres, Point Cook, VIC 3030 03/10/2025 09:00 - 11:00 Fortnightly - …" at bounding box center [187, 75] width 107 height 46
copy link "16 Spectacle Cres, Point Cook, VIC 3030"
click at [197, 43] on div "Service" at bounding box center [187, 47] width 107 height 9
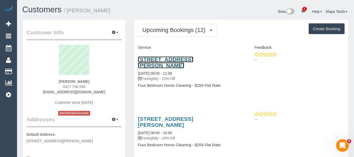
click at [184, 59] on link "16 Spectacle Cres, Point Cook, VIC 3030" at bounding box center [165, 62] width 55 height 12
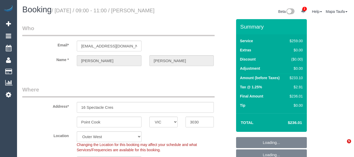
select select "VIC"
select select "number:28"
select select "number:14"
select select "number:18"
select select "number:36"
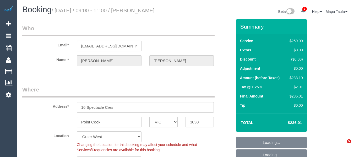
select select "number:34"
select select "number:11"
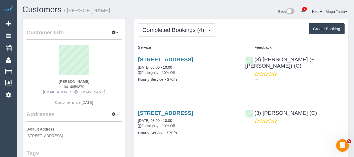
drag, startPoint x: 89, startPoint y: 88, endPoint x: 60, endPoint y: 92, distance: 29.5
click at [61, 91] on div "Kate Walton 0414859870 d_kwalton@yahoo.com.au Customer since 2025" at bounding box center [73, 77] width 95 height 65
copy div "d_kw"
click at [107, 80] on div "Kate Walton 0414859870 d_kwalton@yahoo.com.au Customer since 2025" at bounding box center [73, 77] width 95 height 65
drag, startPoint x: 91, startPoint y: 87, endPoint x: 64, endPoint y: 84, distance: 27.4
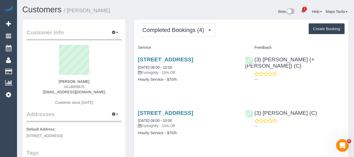
click at [58, 84] on div "Kate Walton 0414859870 d_kwalton@yahoo.com.au Customer since 2025" at bounding box center [73, 77] width 95 height 65
copy span "0414859870"
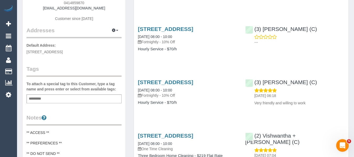
scroll to position [26, 0]
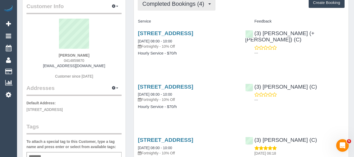
drag, startPoint x: 203, startPoint y: 4, endPoint x: 196, endPoint y: 12, distance: 10.4
click at [202, 4] on span "Completed Bookings (4)" at bounding box center [174, 4] width 64 height 7
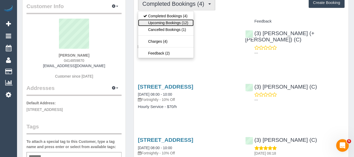
click at [184, 23] on link "Upcoming Bookings (12)" at bounding box center [165, 22] width 55 height 7
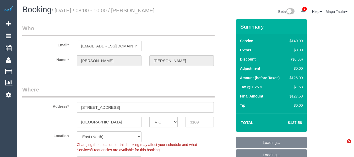
select select "VIC"
select select "number:29"
select select "number:14"
select select "number:19"
select select "number:22"
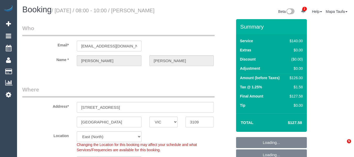
select select "number:26"
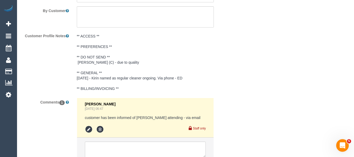
scroll to position [981, 0]
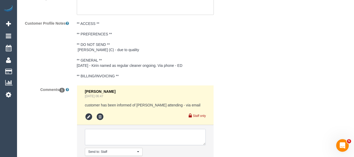
click at [138, 130] on textarea at bounding box center [145, 137] width 121 height 16
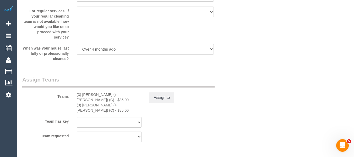
scroll to position [771, 0]
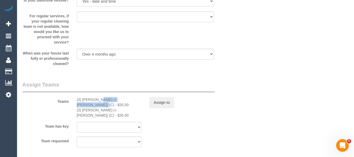
drag, startPoint x: 105, startPoint y: 99, endPoint x: 83, endPoint y: 99, distance: 22.3
click at [83, 99] on div "(3) Cristian (+ Tania) (C) - $35.00" at bounding box center [109, 102] width 65 height 10
copy div "Cristian (+ Tania) (C)"
click at [161, 100] on button "Assign to" at bounding box center [161, 102] width 25 height 11
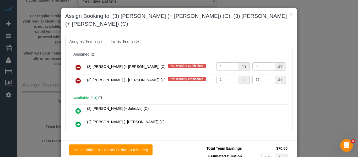
click at [76, 64] on icon at bounding box center [78, 67] width 6 height 6
click at [76, 78] on icon at bounding box center [78, 81] width 6 height 6
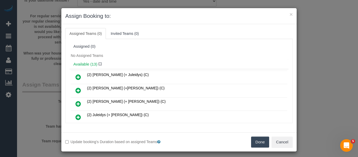
click at [259, 138] on button "Done" at bounding box center [260, 141] width 18 height 11
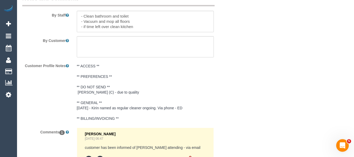
scroll to position [1007, 0]
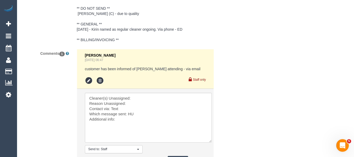
drag, startPoint x: 205, startPoint y: 107, endPoint x: 211, endPoint y: 141, distance: 34.3
click at [211, 141] on textarea at bounding box center [148, 118] width 127 height 50
click at [139, 97] on textarea at bounding box center [148, 118] width 127 height 50
paste textarea "Cristian (+ Tania) (C)"
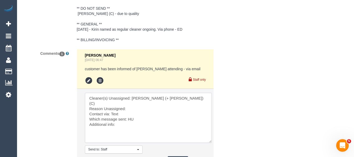
click at [138, 104] on textarea at bounding box center [148, 118] width 127 height 50
click at [121, 120] on textarea at bounding box center [148, 118] width 127 height 50
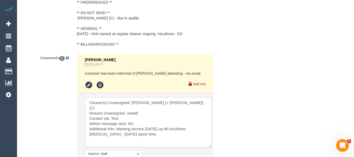
scroll to position [1018, 0]
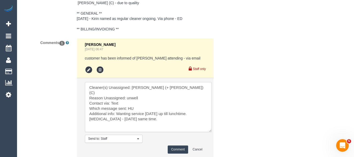
click at [117, 98] on textarea at bounding box center [148, 107] width 127 height 50
click at [129, 101] on textarea at bounding box center [148, 107] width 127 height 50
click at [158, 108] on textarea at bounding box center [148, 107] width 127 height 50
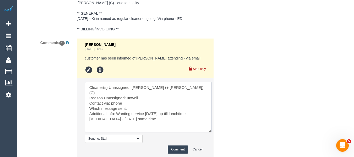
click at [158, 108] on textarea at bounding box center [148, 107] width 127 height 50
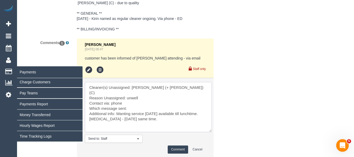
type textarea "Cleaner(s) Unassigned: Cristian (+ Tania) (C) Reason Unassigned: unwell Contact…"
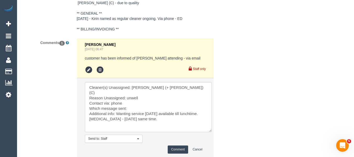
click at [177, 146] on button "Comment" at bounding box center [178, 149] width 20 height 8
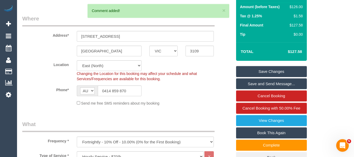
scroll to position [69, 0]
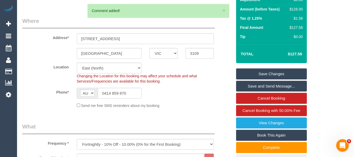
click at [271, 75] on link "Save Changes" at bounding box center [271, 73] width 71 height 11
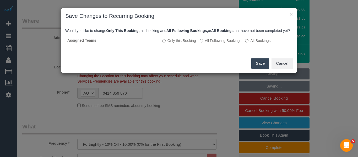
click at [258, 67] on button "Save" at bounding box center [260, 63] width 18 height 11
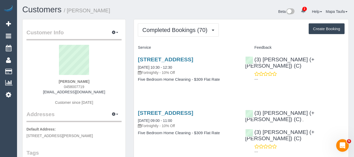
drag, startPoint x: 88, startPoint y: 86, endPoint x: 60, endPoint y: 85, distance: 28.6
click at [60, 85] on div "[PERSON_NAME] 0458007719 [EMAIL_ADDRESS][DOMAIN_NAME] Customer since [DATE]" at bounding box center [73, 77] width 95 height 65
copy span "0458007719"
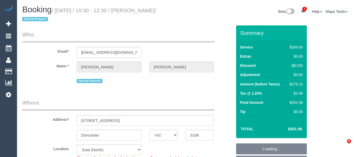
select select "VIC"
select select "number:30"
select select "number:14"
select select "number:18"
select select "number:22"
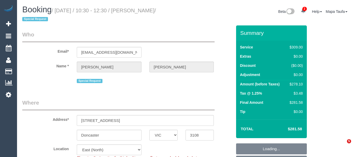
select select "number:35"
select select "number:13"
select select "object:737"
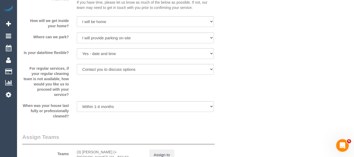
scroll to position [1055, 0]
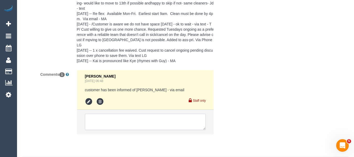
click at [109, 114] on textarea at bounding box center [145, 122] width 121 height 16
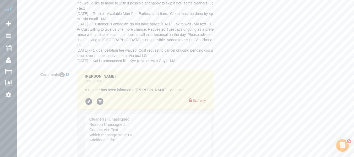
drag, startPoint x: 204, startPoint y: 113, endPoint x: 204, endPoint y: 141, distance: 27.2
click at [207, 143] on textarea at bounding box center [148, 137] width 126 height 47
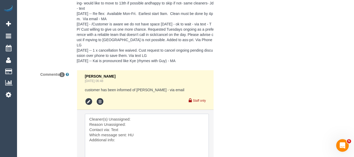
click at [155, 114] on textarea at bounding box center [147, 137] width 124 height 46
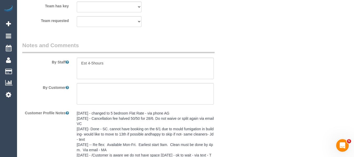
scroll to position [819, 0]
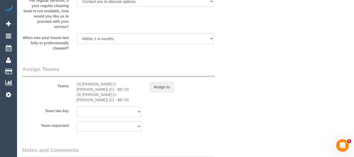
type textarea "Cleaner(s) Unassigned: Reason Unassigned: Contact via: Text Which message sent:…"
drag, startPoint x: 116, startPoint y: 86, endPoint x: 92, endPoint y: 83, distance: 24.3
click at [83, 83] on div "(3) Cristian (+ Tania) (C) - $87.50" at bounding box center [109, 86] width 65 height 10
copy div "Cristian (+ Tania) (C)"
click at [162, 85] on button "Assign to" at bounding box center [161, 86] width 25 height 11
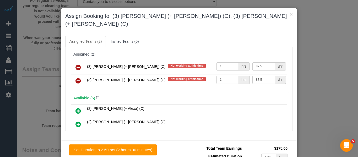
click at [78, 62] on link at bounding box center [78, 67] width 12 height 10
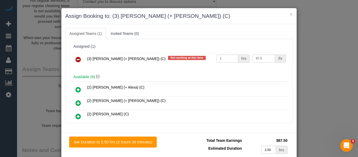
click at [78, 56] on link at bounding box center [78, 59] width 12 height 10
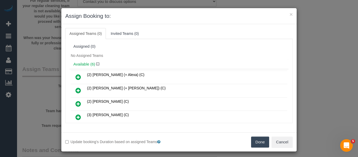
click at [253, 138] on button "Done" at bounding box center [260, 141] width 18 height 11
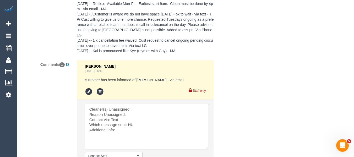
scroll to position [1106, 0]
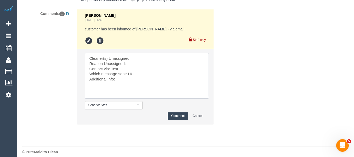
click at [146, 53] on textarea at bounding box center [147, 76] width 124 height 46
paste textarea "Cristian (+ Tania) (C)"
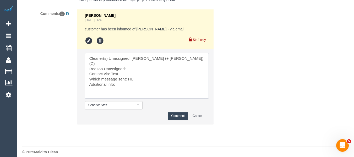
click at [143, 58] on textarea at bounding box center [147, 76] width 124 height 46
click at [131, 66] on textarea at bounding box center [147, 76] width 124 height 46
click at [130, 68] on textarea at bounding box center [147, 76] width 124 height 46
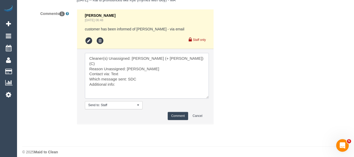
type textarea "Cleaner(s) Unassigned: Cristian (+ Tania) (C) Reason Unassigned: tania unwell C…"
click at [184, 112] on button "Comment" at bounding box center [178, 116] width 20 height 8
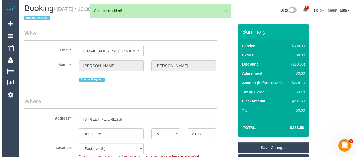
scroll to position [0, 0]
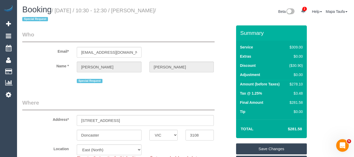
click at [266, 146] on link "Save Changes" at bounding box center [271, 148] width 71 height 11
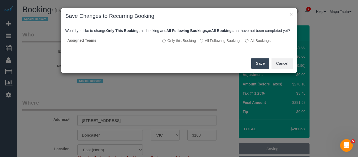
click at [257, 68] on button "Save" at bounding box center [260, 63] width 18 height 11
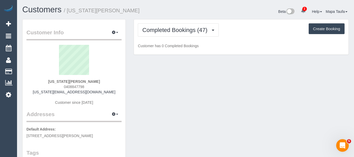
drag, startPoint x: 89, startPoint y: 88, endPoint x: 66, endPoint y: 81, distance: 23.7
click at [55, 86] on div "[US_STATE][PERSON_NAME] 0408847798 [US_STATE][EMAIL_ADDRESS][DOMAIN_NAME] Custo…" at bounding box center [73, 77] width 95 height 65
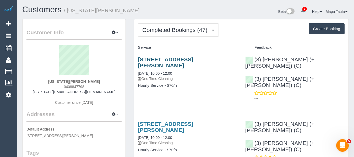
copy span "0408847798"
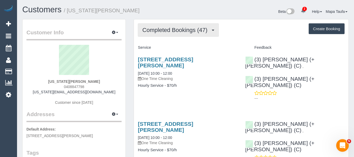
drag, startPoint x: 156, startPoint y: 33, endPoint x: 160, endPoint y: 47, distance: 14.0
click at [157, 33] on span "Completed Bookings (47)" at bounding box center [176, 30] width 68 height 7
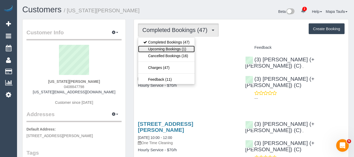
click at [160, 51] on link "Upcoming Bookings (1)" at bounding box center [166, 49] width 57 height 7
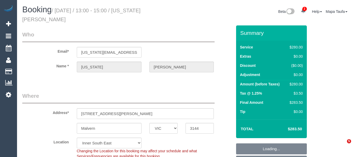
select select "VIC"
select select "2"
select select "string:stripe-pm_1S7NZx2GScqysDRVjdcsEU14"
select select "number:28"
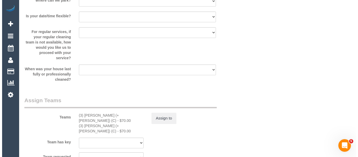
scroll to position [795, 0]
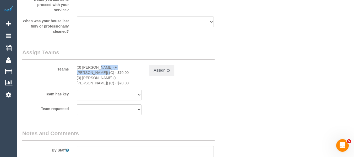
drag, startPoint x: 95, startPoint y: 60, endPoint x: 107, endPoint y: 61, distance: 12.4
click at [81, 65] on div "(3) [PERSON_NAME] (+ [PERSON_NAME]) (C) - $70.00" at bounding box center [109, 70] width 65 height 10
click at [178, 65] on div "Assign to" at bounding box center [181, 70] width 73 height 11
click at [170, 65] on button "Assign to" at bounding box center [161, 70] width 25 height 11
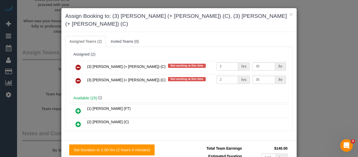
click at [78, 64] on icon at bounding box center [78, 67] width 6 height 6
click at [78, 78] on icon at bounding box center [78, 81] width 6 height 6
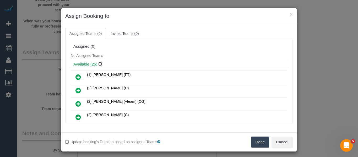
click at [255, 145] on button "Done" at bounding box center [260, 141] width 18 height 11
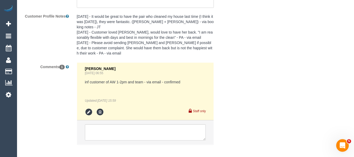
scroll to position [984, 0]
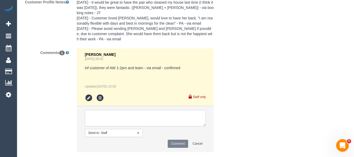
click at [130, 111] on textarea at bounding box center [145, 118] width 121 height 16
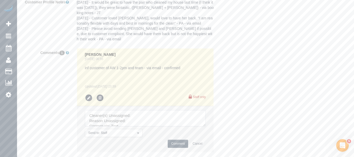
drag, startPoint x: 202, startPoint y: 114, endPoint x: 205, endPoint y: 139, distance: 25.0
click at [205, 126] on textarea at bounding box center [145, 118] width 121 height 16
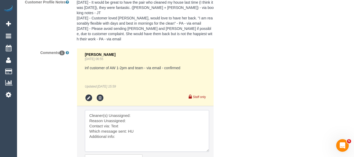
click at [138, 110] on textarea at bounding box center [147, 131] width 124 height 42
paste textarea "Cristian (+ Tania) (C) -"
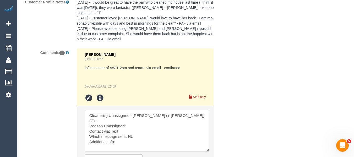
click at [137, 110] on textarea at bounding box center [147, 131] width 124 height 42
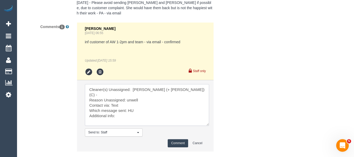
scroll to position [1010, 0]
type textarea "Cleaner(s) Unassigned: Cristian (+ Tania) (C) - Reason Unassigned: unwell Conta…"
click at [176, 139] on button "Comment" at bounding box center [178, 143] width 20 height 8
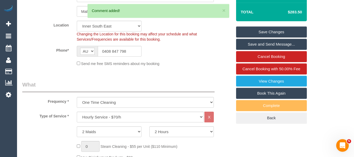
scroll to position [86, 0]
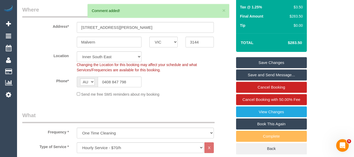
click at [265, 57] on link "Save Changes" at bounding box center [271, 62] width 71 height 11
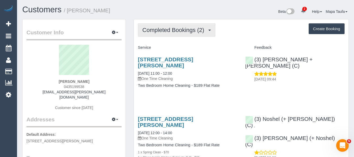
drag, startPoint x: 148, startPoint y: 34, endPoint x: 151, endPoint y: 37, distance: 3.5
click at [148, 35] on button "Completed Bookings (2)" at bounding box center [177, 29] width 78 height 13
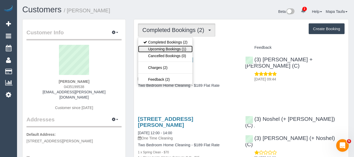
click at [159, 46] on link "Upcoming Bookings (1)" at bounding box center [165, 49] width 54 height 7
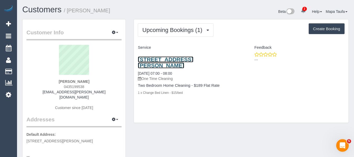
click at [173, 59] on link "[STREET_ADDRESS][PERSON_NAME]" at bounding box center [165, 62] width 55 height 12
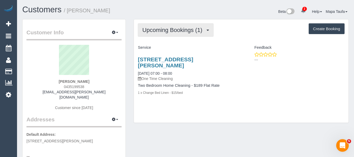
click at [176, 26] on button "Upcoming Bookings (1)" at bounding box center [176, 29] width 76 height 13
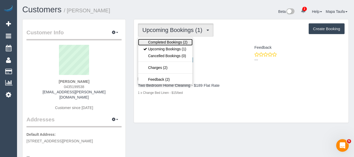
click at [172, 40] on link "Completed Bookings (2)" at bounding box center [165, 42] width 54 height 7
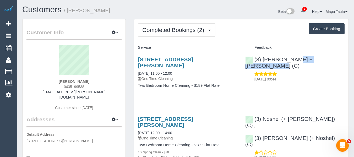
drag, startPoint x: 309, startPoint y: 58, endPoint x: 260, endPoint y: 56, distance: 49.8
click at [262, 59] on div "(3) [PERSON_NAME] + [PERSON_NAME] (C) [DATE] 09:44" at bounding box center [294, 68] width 107 height 32
copy link "[PERSON_NAME] + [PERSON_NAME] (C)"
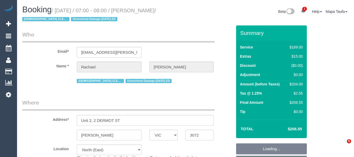
select select "VIC"
select select "object:581"
select select "string:stripe-pm_1RSUJz2GScqysDRVisqp5yF7"
select select "number:27"
select select "number:14"
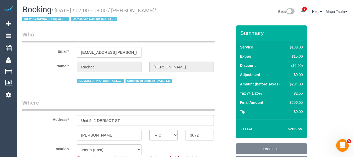
select select "number:18"
select select "number:24"
select select "number:35"
select select "number:13"
select select "object:1358"
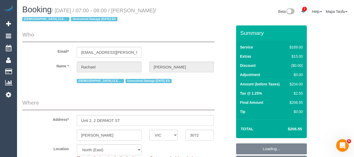
select select "spot1"
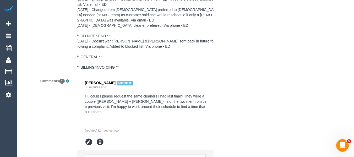
scroll to position [1035, 0]
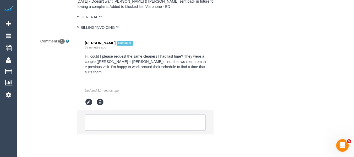
click at [141, 114] on textarea at bounding box center [145, 122] width 121 height 16
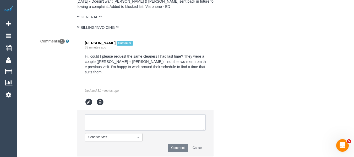
type textarea "W"
type textarea "R"
type textarea "r"
type textarea "R"
paste textarea "Denis + Kaira (C)"
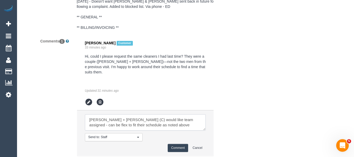
type textarea "Denis + Kaira (C) would like team assigned - can be flex to fit their schedule …"
click at [171, 144] on button "Comment" at bounding box center [178, 148] width 20 height 8
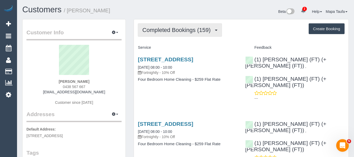
click at [164, 33] on span "Completed Bookings (159)" at bounding box center [177, 30] width 71 height 7
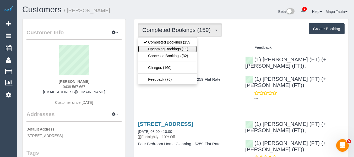
click at [164, 48] on link "Upcoming Bookings (11)" at bounding box center [167, 49] width 59 height 7
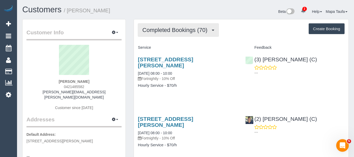
click at [173, 29] on span "Completed Bookings (70)" at bounding box center [176, 30] width 68 height 7
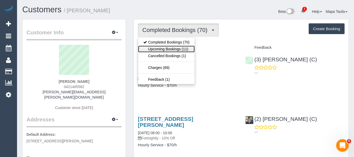
click at [175, 47] on link "Upcoming Bookings (11)" at bounding box center [166, 49] width 57 height 7
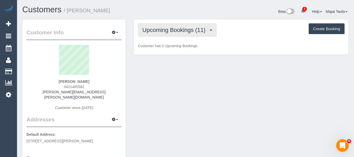
click at [173, 31] on span "Upcoming Bookings (11)" at bounding box center [175, 30] width 66 height 7
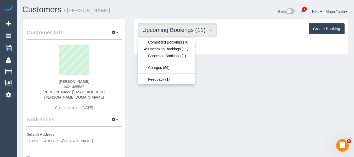
click at [171, 38] on ul "Completed Bookings (70) Upcoming Bookings (11) Cancelled Bookings (1) Charges (…" at bounding box center [166, 60] width 57 height 47
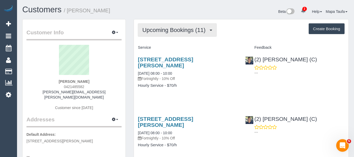
click at [171, 34] on button "Upcoming Bookings (11)" at bounding box center [177, 29] width 79 height 13
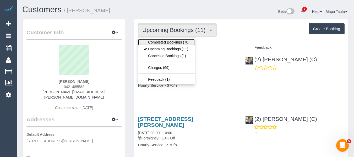
click at [170, 41] on link "Completed Bookings (70)" at bounding box center [166, 42] width 57 height 7
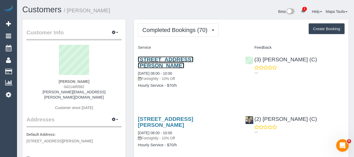
click at [152, 59] on link "6 George Street, Northcote, VIC 3070" at bounding box center [165, 62] width 55 height 12
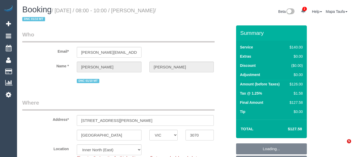
select select "VIC"
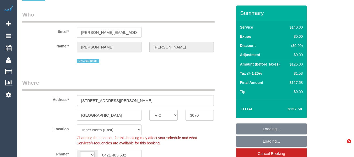
select select "string:AU"
select select "object:587"
select select "string:stripe-pm_1RyLFj2GScqysDRVhpPsM2M5"
select select "number:27"
select select "number:14"
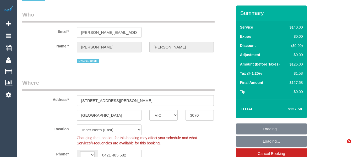
select select "number:19"
select select "number:22"
select select "number:35"
select select "number:11"
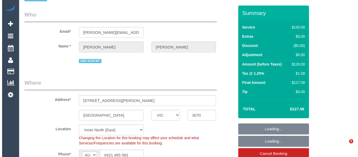
scroll to position [131, 0]
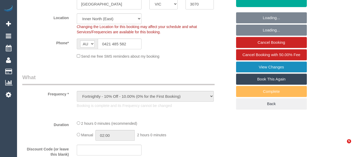
click at [269, 63] on link "View Changes" at bounding box center [271, 67] width 71 height 11
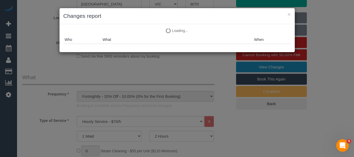
select select "object:1740"
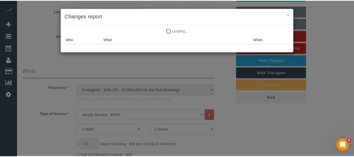
scroll to position [0, 0]
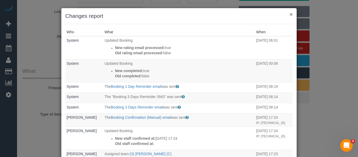
click at [289, 14] on button "×" at bounding box center [290, 15] width 3 height 6
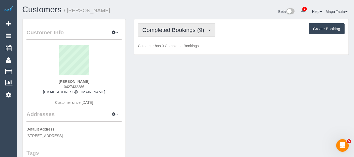
click at [159, 31] on span "Completed Bookings (9)" at bounding box center [174, 30] width 64 height 7
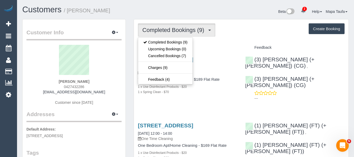
click at [153, 11] on h1 "Customers / Tosca Ramsey" at bounding box center [101, 9] width 159 height 9
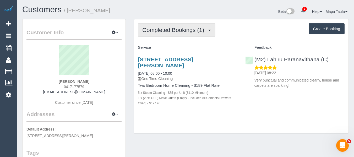
click at [181, 31] on span "Completed Bookings (1)" at bounding box center [174, 30] width 64 height 7
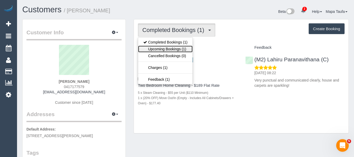
click at [178, 46] on link "Upcoming Bookings (1)" at bounding box center [165, 49] width 54 height 7
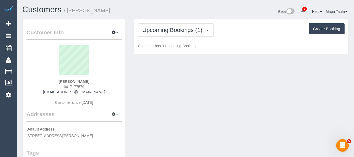
click at [247, 30] on div "Upcoming Bookings (1) Completed Bookings (1) Upcoming Bookings (1) Cancelled Bo…" at bounding box center [241, 29] width 207 height 13
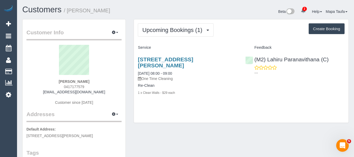
click at [166, 54] on div "[STREET_ADDRESS][PERSON_NAME] [DATE] 08:00 - 09:00 One Time Cleaning Re-Clean 1…" at bounding box center [187, 79] width 107 height 54
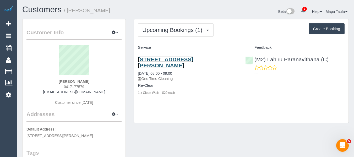
click at [164, 60] on link "[STREET_ADDRESS][PERSON_NAME]" at bounding box center [165, 62] width 55 height 12
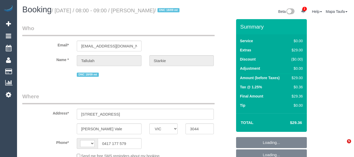
select select "VIC"
select select "string:stripe-pm_1S4yO52GScqysDRVgVQT5xTX"
select select "number:28"
select select "number:17"
select select "number:19"
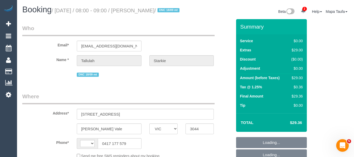
select select "number:25"
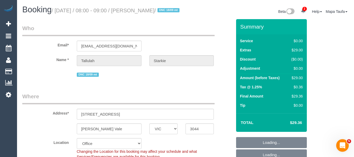
select select "string:AU"
select select "object:2157"
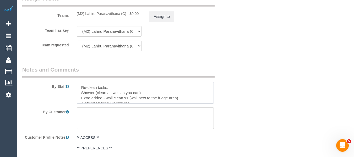
drag, startPoint x: 134, startPoint y: 97, endPoint x: 151, endPoint y: 102, distance: 18.4
click at [151, 102] on textarea at bounding box center [145, 92] width 137 height 21
click at [179, 99] on textarea at bounding box center [145, 92] width 137 height 21
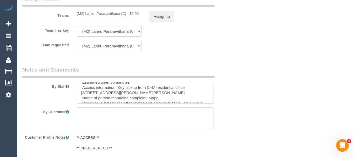
scroll to position [20, 0]
drag, startPoint x: 147, startPoint y: 93, endPoint x: 160, endPoint y: 98, distance: 14.2
click at [160, 98] on textarea at bounding box center [145, 92] width 137 height 21
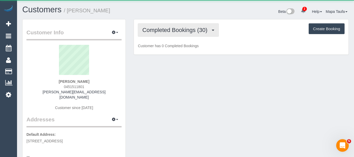
drag, startPoint x: 177, startPoint y: 27, endPoint x: 173, endPoint y: 43, distance: 16.9
click at [176, 29] on span "Completed Bookings (30)" at bounding box center [176, 30] width 68 height 7
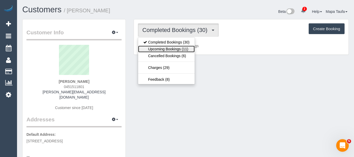
click at [172, 47] on link "Upcoming Bookings (11)" at bounding box center [166, 49] width 57 height 7
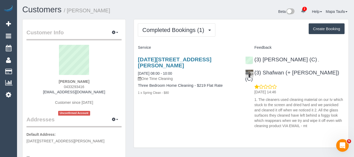
drag, startPoint x: 212, startPoint y: 114, endPoint x: 190, endPoint y: 114, distance: 22.5
click at [212, 114] on div "[DATE][STREET_ADDRESS][PERSON_NAME] [DATE] 08:00 - 10:00 One Time Cleaning Thre…" at bounding box center [241, 91] width 215 height 79
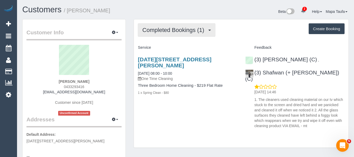
drag, startPoint x: 169, startPoint y: 35, endPoint x: 168, endPoint y: 39, distance: 4.3
click at [169, 35] on button "Completed Bookings (1)" at bounding box center [177, 29] width 78 height 13
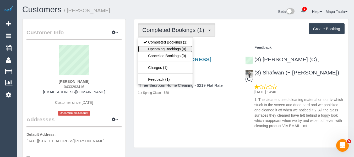
click at [168, 47] on link "Upcoming Bookings (0)" at bounding box center [165, 49] width 54 height 7
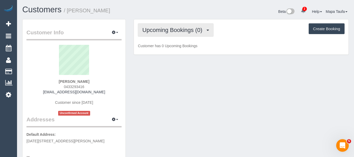
click at [167, 33] on span "Upcoming Bookings (0)" at bounding box center [173, 30] width 63 height 7
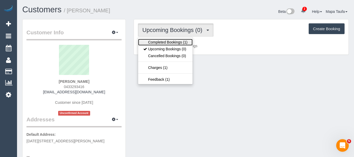
click at [163, 39] on link "Completed Bookings (1)" at bounding box center [165, 42] width 54 height 7
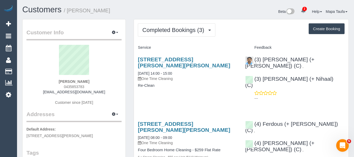
drag, startPoint x: 104, startPoint y: 91, endPoint x: 50, endPoint y: 95, distance: 54.6
click at [50, 95] on div "Aimee Chadzynski 0435853783 aimeechadzynski@gmail.com Customer since 2024" at bounding box center [73, 77] width 95 height 65
copy div
drag, startPoint x: 105, startPoint y: 90, endPoint x: 63, endPoint y: 91, distance: 41.9
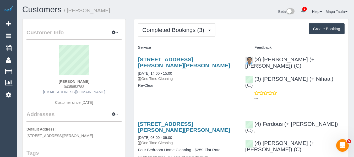
click at [43, 90] on div "Aimee Chadzynski 0435853783 aimeechadzynski@gmail.com Customer since 2024" at bounding box center [73, 77] width 95 height 65
copy link "[EMAIL_ADDRESS][DOMAIN_NAME]"
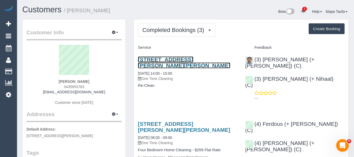
click at [202, 58] on link "29 Shedden St, Pascoe Vale, VIC 3044" at bounding box center [184, 62] width 92 height 12
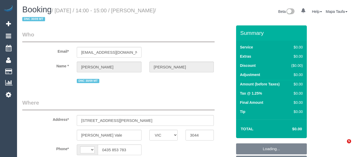
select select "VIC"
select select "string:AU"
select select "object:591"
select select "string:stripe-pm_1RvBnJ2GScqysDRVkOTStkym"
select select "object:653"
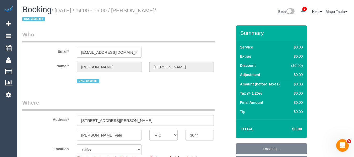
select select "number:28"
select select "number:17"
select select "number:18"
select select "number:24"
select select "number:12"
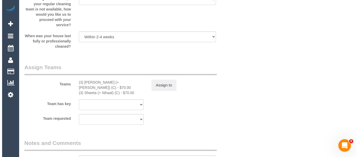
scroll to position [738, 0]
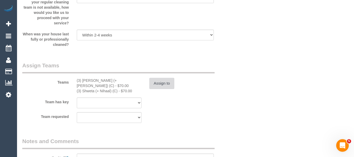
click at [168, 83] on button "Assign to" at bounding box center [161, 83] width 25 height 11
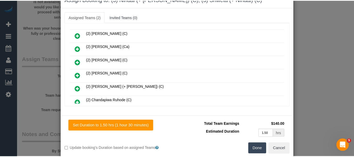
scroll to position [26, 0]
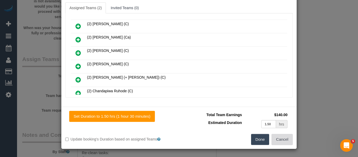
click at [281, 135] on button "Cancel" at bounding box center [281, 139] width 21 height 11
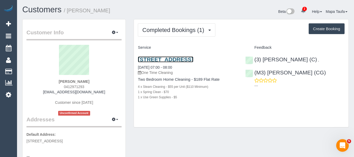
click at [148, 58] on link "32 Fitzwilliam Street, 7, Kew, VIC 3101" at bounding box center [165, 59] width 55 height 6
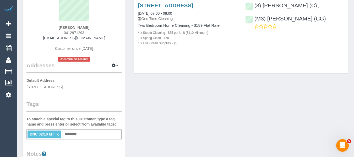
scroll to position [105, 0]
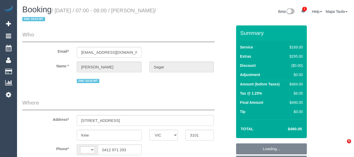
select select "VIC"
select select "string:AU"
select select "string:stripe-pm_1S9LML2GScqysDRVcjmDDMmK"
select select "number:29"
select select "number:14"
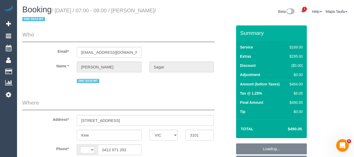
select select "number:18"
select select "number:36"
select select "number:13"
select select "object:859"
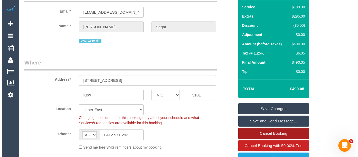
scroll to position [79, 0]
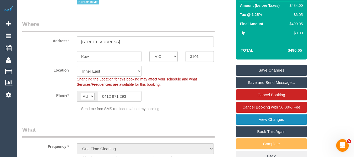
click at [270, 122] on link "View Changes" at bounding box center [271, 119] width 71 height 11
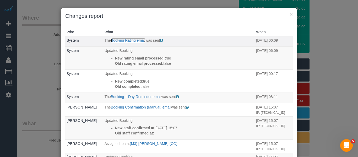
click at [127, 39] on link "Booking Rating email" at bounding box center [128, 40] width 35 height 4
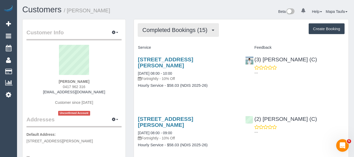
click at [184, 30] on span "Completed Bookings (15)" at bounding box center [176, 30] width 68 height 7
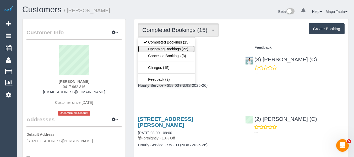
click at [184, 47] on link "Upcoming Bookings (22)" at bounding box center [166, 49] width 57 height 7
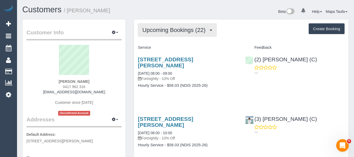
click at [169, 32] on span "Upcoming Bookings (22)" at bounding box center [175, 30] width 66 height 7
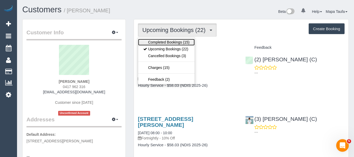
click at [168, 40] on link "Completed Bookings (15)" at bounding box center [166, 42] width 57 height 7
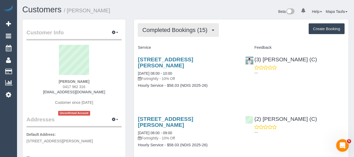
click at [178, 27] on span "Completed Bookings (15)" at bounding box center [176, 30] width 68 height 7
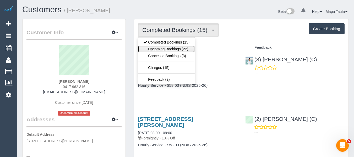
click at [174, 47] on link "Upcoming Bookings (22)" at bounding box center [166, 49] width 57 height 7
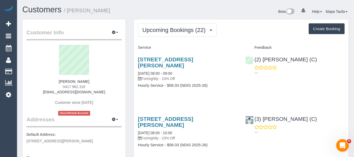
click at [236, 91] on div "4 Bayles Court, Donvale, VIC 3111 08/10/2025 08:00 - 09:00 Fortnightly - 10% Of…" at bounding box center [187, 75] width 107 height 46
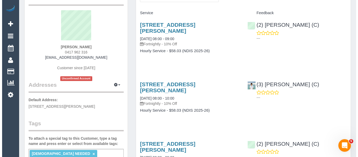
scroll to position [26, 0]
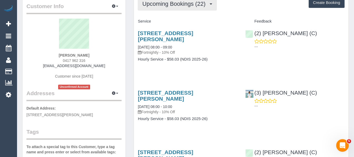
click at [170, 8] on button "Upcoming Bookings (22)" at bounding box center [177, 3] width 79 height 13
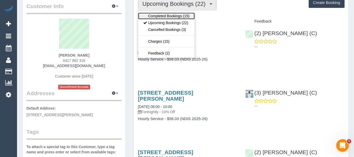
click at [168, 15] on link "Completed Bookings (15)" at bounding box center [166, 16] width 57 height 7
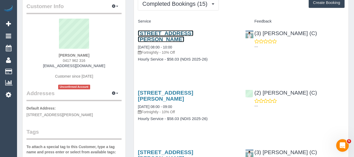
click at [176, 33] on link "4 Bayles Court, Donvale, VIC 3111" at bounding box center [165, 36] width 55 height 12
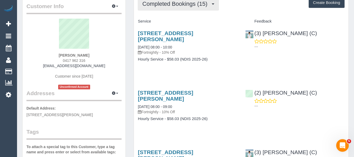
click at [195, 9] on button "Completed Bookings (15)" at bounding box center [178, 3] width 81 height 13
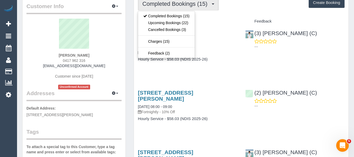
click at [118, 44] on sui-profile-pic at bounding box center [73, 36] width 87 height 34
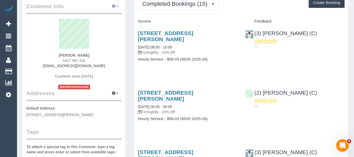
click at [113, 5] on icon "button" at bounding box center [114, 5] width 4 height 3
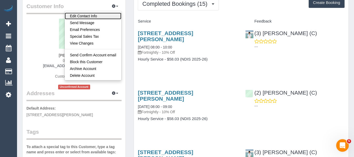
click at [102, 14] on link "Edit Contact Info" at bounding box center [93, 16] width 57 height 7
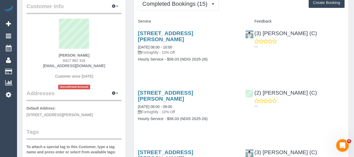
select select "VIC"
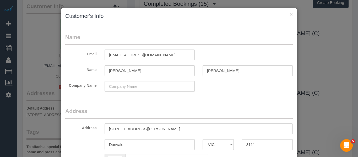
select select "string:AU"
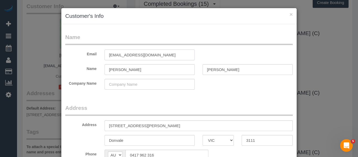
click at [169, 57] on input "brettfi@tpg.com.au" at bounding box center [150, 55] width 90 height 11
click at [131, 52] on input "sarah" at bounding box center [150, 55] width 90 height 11
click at [154, 58] on input "saraheffy.matthews787" at bounding box center [150, 55] width 90 height 11
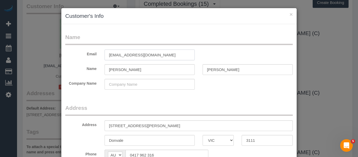
type input "saraheffy.matthews787@gmail.com"
click at [209, 52] on div "Email saraheffy.matthews787@gmail.com" at bounding box center [178, 55] width 235 height 11
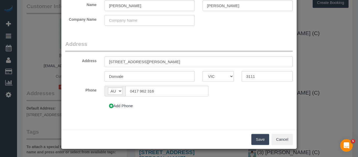
click at [260, 140] on button "Save" at bounding box center [260, 139] width 18 height 11
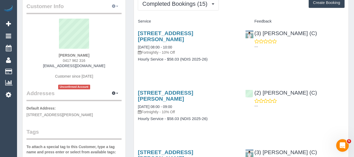
click at [114, 4] on button "button" at bounding box center [114, 6] width 13 height 8
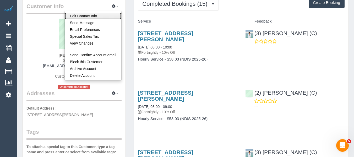
click at [104, 16] on link "Edit Contact Info" at bounding box center [93, 16] width 57 height 7
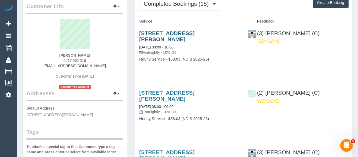
select select "VIC"
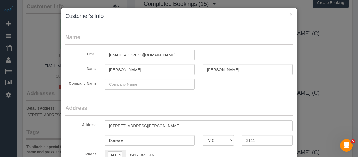
scroll to position [52, 0]
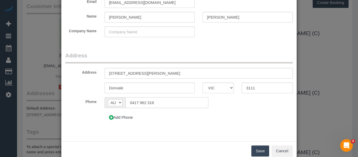
click at [166, 104] on input "0417 962 316" at bounding box center [166, 102] width 83 height 11
click at [172, 103] on input "0417 962 316" at bounding box center [166, 102] width 83 height 11
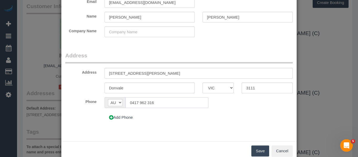
click at [172, 103] on input "0417 962 316" at bounding box center [166, 102] width 83 height 11
click at [172, 103] on input "0401 210 371" at bounding box center [166, 102] width 83 height 11
type input "0401 210 371"
click at [252, 147] on button "Save" at bounding box center [260, 150] width 18 height 11
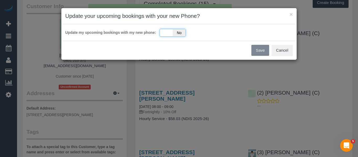
click at [175, 33] on span "No" at bounding box center [179, 32] width 13 height 7
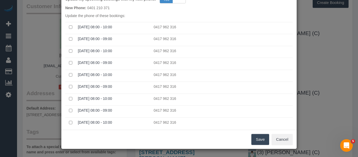
scroll to position [105, 0]
click at [259, 139] on button "Save" at bounding box center [260, 139] width 18 height 11
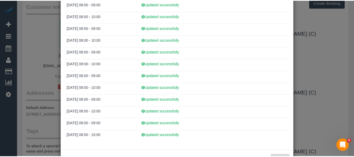
scroll to position [97, 0]
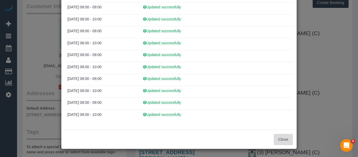
click at [285, 138] on button "Close" at bounding box center [283, 139] width 19 height 11
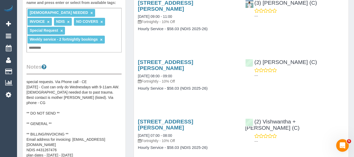
scroll to position [183, 0]
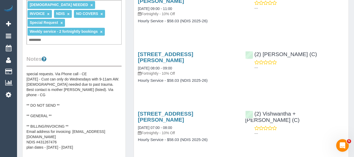
click at [72, 91] on pre "** ACCESS ** ** PREFERENCES ** 23/6/25: Cust notified Catalina doesn't have a w…" at bounding box center [73, 123] width 95 height 105
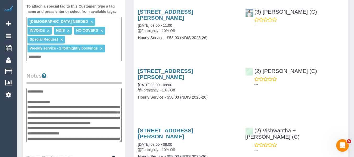
scroll to position [157, 0]
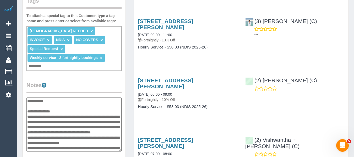
click at [58, 97] on textarea "**********" at bounding box center [73, 124] width 95 height 54
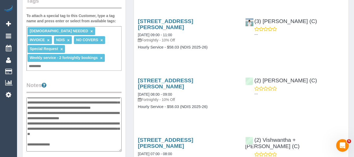
scroll to position [52, 0]
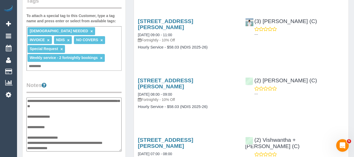
click at [59, 124] on textarea "**********" at bounding box center [73, 124] width 95 height 54
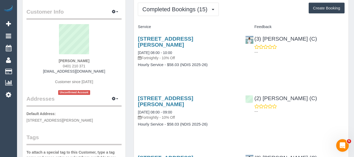
scroll to position [0, 0]
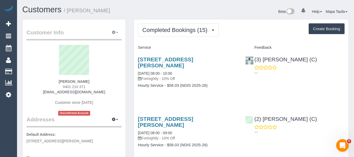
type textarea "**********"
click at [114, 31] on icon "button" at bounding box center [114, 32] width 4 height 3
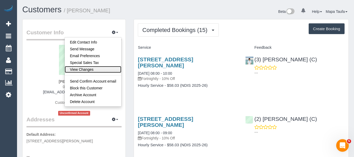
click at [90, 69] on link "View Changes" at bounding box center [93, 69] width 57 height 7
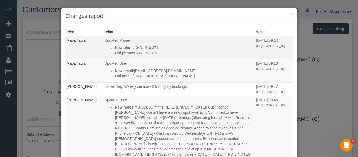
drag, startPoint x: 159, startPoint y: 48, endPoint x: 167, endPoint y: 52, distance: 8.7
click at [143, 47] on p "New phone: 0401 210 371" at bounding box center [184, 47] width 139 height 5
click at [167, 53] on p "Old phone: 0417 962 316" at bounding box center [184, 52] width 139 height 5
drag, startPoint x: 160, startPoint y: 53, endPoint x: 133, endPoint y: 53, distance: 27.0
click at [133, 53] on p "Old phone: 0417 962 316" at bounding box center [184, 52] width 139 height 5
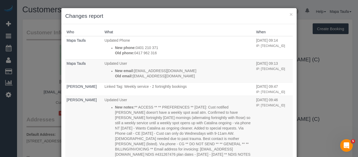
copy p "0417 962 316"
click at [291, 15] on button "×" at bounding box center [290, 15] width 3 height 6
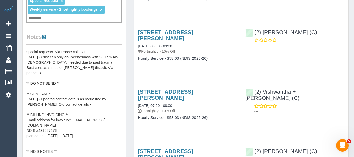
scroll to position [236, 0]
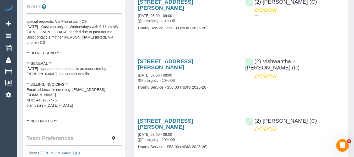
click at [72, 73] on pre "** ACCESS ** ** PREFERENCES ** 23/6/25: Cust notified Catalina doesn't have a w…" at bounding box center [73, 71] width 95 height 105
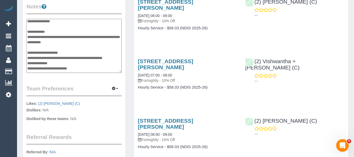
scroll to position [79, 0]
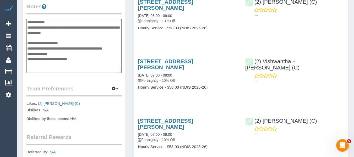
click at [76, 30] on textarea "**********" at bounding box center [73, 46] width 95 height 54
type textarea "**********"
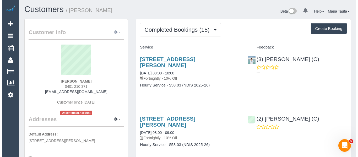
scroll to position [0, 0]
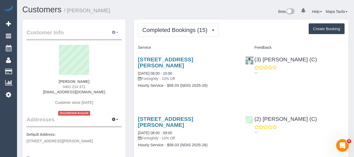
click at [118, 31] on button "button" at bounding box center [114, 33] width 13 height 8
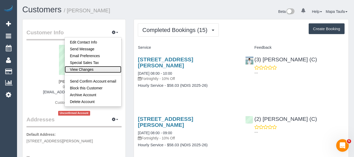
click at [94, 67] on link "View Changes" at bounding box center [93, 69] width 57 height 7
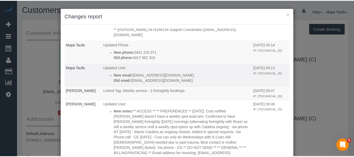
scroll to position [131, 0]
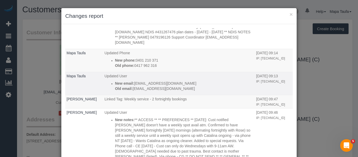
drag, startPoint x: 165, startPoint y: 78, endPoint x: 131, endPoint y: 77, distance: 33.5
click at [131, 86] on p "Old email: brettfi@tpg.com.au" at bounding box center [184, 88] width 139 height 5
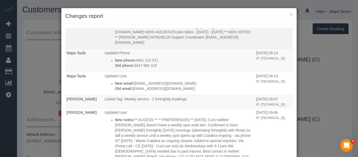
copy p "brettfi@tpg.com.au"
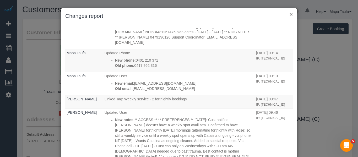
click at [289, 14] on button "×" at bounding box center [290, 15] width 3 height 6
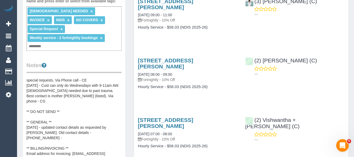
scroll to position [236, 0]
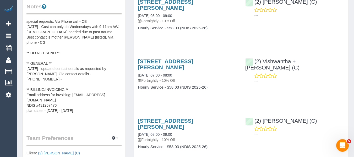
click at [76, 78] on pre "** ACCESS ** ** PREFERENCES ** 23/6/25: Cust notified Catalina doesn't have a w…" at bounding box center [73, 71] width 95 height 105
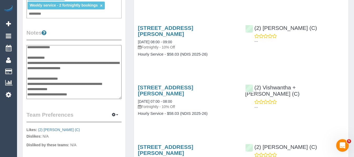
scroll to position [79, 0]
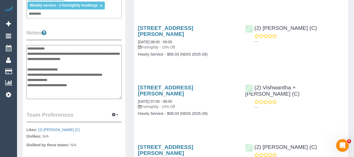
click at [99, 56] on textarea "**********" at bounding box center [73, 72] width 95 height 54
type textarea "**********"
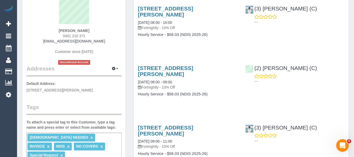
scroll to position [0, 0]
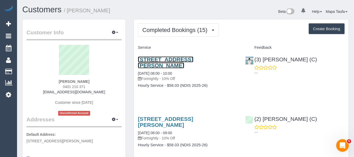
click at [159, 59] on link "4 Bayles Court, Donvale, VIC 3111" at bounding box center [165, 62] width 55 height 12
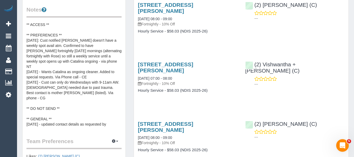
scroll to position [236, 0]
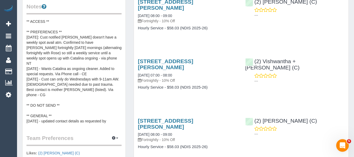
click at [80, 85] on pre "** ACCESS ** ** PREFERENCES ** 23/6/25: Cust notified Catalina doesn't have a w…" at bounding box center [73, 71] width 95 height 105
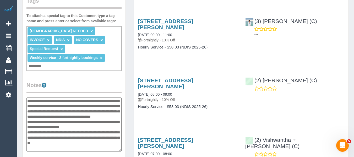
scroll to position [42, 0]
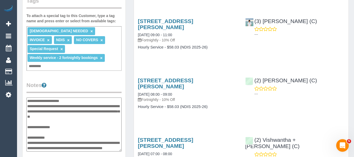
click at [64, 121] on textarea "**********" at bounding box center [73, 124] width 95 height 54
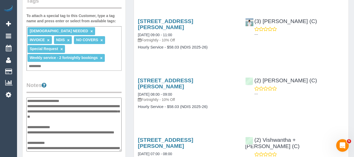
type textarea "**********"
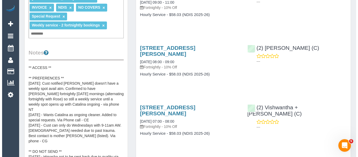
scroll to position [262, 0]
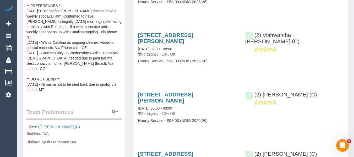
click at [115, 108] on button "button" at bounding box center [114, 112] width 13 height 8
click at [103, 118] on link "Manage Preferences" at bounding box center [99, 121] width 45 height 7
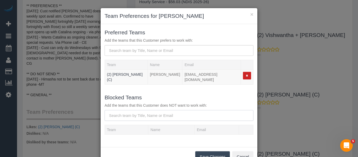
click at [130, 111] on input "text" at bounding box center [179, 115] width 149 height 11
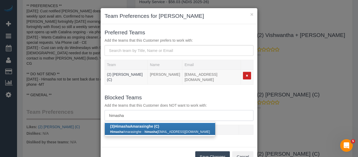
type input "himasha"
click at [127, 125] on link "(3) Himasha Amarasinghe (C) Himasha Amarasinghe - himasha 1213@gmail.com" at bounding box center [160, 129] width 110 height 12
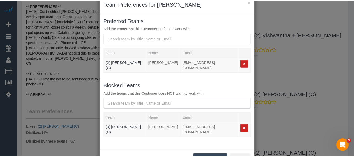
scroll to position [29, 0]
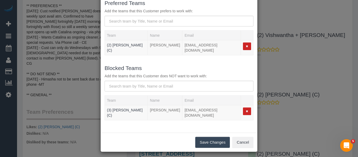
click at [213, 141] on button "Save Changes" at bounding box center [212, 142] width 35 height 11
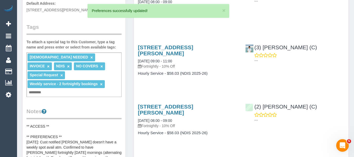
scroll to position [0, 0]
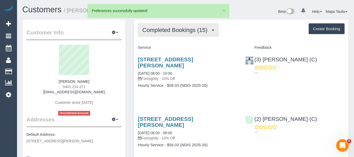
click at [175, 34] on button "Completed Bookings (15)" at bounding box center [178, 29] width 81 height 13
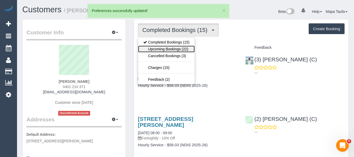
click at [174, 48] on link "Upcoming Bookings (22)" at bounding box center [166, 49] width 57 height 7
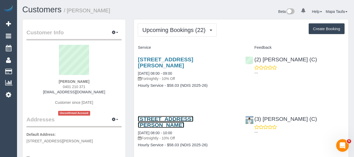
click at [166, 116] on link "4 Bayles Court, Donvale, VIC 3111" at bounding box center [165, 122] width 55 height 12
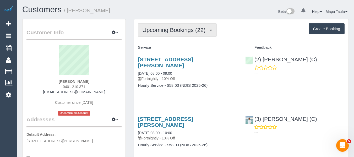
click at [191, 28] on span "Upcoming Bookings (22)" at bounding box center [175, 30] width 66 height 7
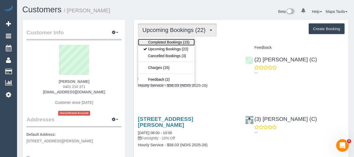
click at [177, 45] on link "Completed Bookings (15)" at bounding box center [166, 42] width 57 height 7
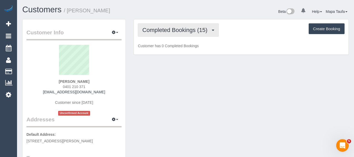
click at [182, 31] on span "Completed Bookings (15)" at bounding box center [176, 30] width 68 height 7
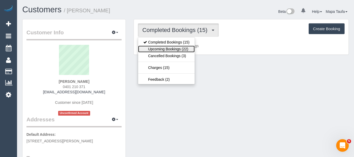
click at [177, 49] on link "Upcoming Bookings (22)" at bounding box center [166, 49] width 57 height 7
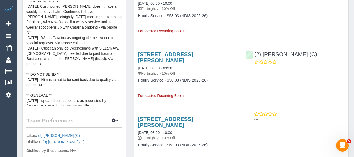
scroll to position [26, 0]
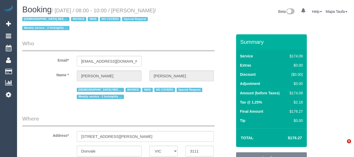
select select "VIC"
select select "object:851"
select select "number:28"
select select "number:14"
select select "number:19"
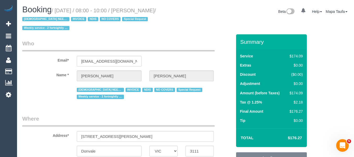
select select "number:25"
select select "number:35"
select select "number:11"
select select "180"
select select "object:1397"
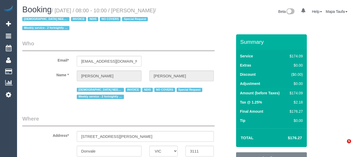
select select "VIC"
select select "180"
select select "number:28"
select select "number:14"
select select "number:19"
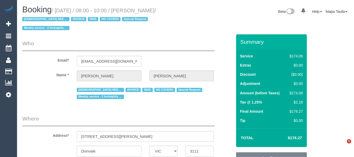
select select "number:25"
select select "number:35"
select select "number:11"
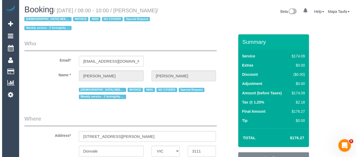
scroll to position [131, 0]
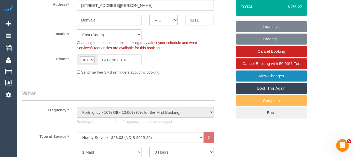
click at [273, 70] on link "View Changes" at bounding box center [271, 75] width 71 height 11
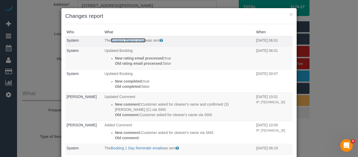
click at [128, 40] on link "Booking Rating email" at bounding box center [128, 40] width 35 height 4
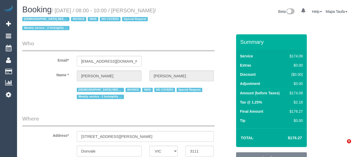
select select "VIC"
select select "180"
select select "number:28"
select select "number:14"
select select "number:19"
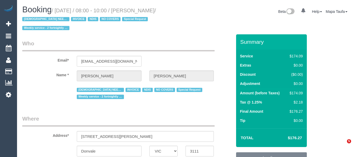
select select "number:25"
select select "number:35"
select select "number:11"
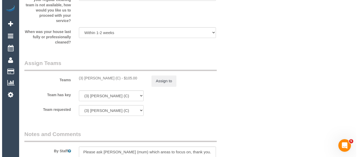
scroll to position [650, 0]
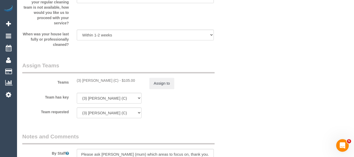
drag, startPoint x: 107, startPoint y: 72, endPoint x: 97, endPoint y: 72, distance: 10.0
click at [81, 78] on div "(3) Himasha Amarasinghe (C) - $105.00" at bounding box center [109, 80] width 65 height 5
click at [169, 78] on button "Assign to" at bounding box center [161, 83] width 25 height 11
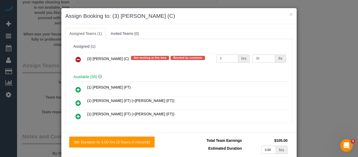
click at [78, 61] on icon at bounding box center [78, 59] width 6 height 6
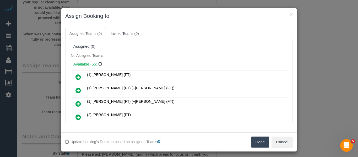
drag, startPoint x: 255, startPoint y: 140, endPoint x: 267, endPoint y: 123, distance: 21.6
click at [255, 141] on button "Done" at bounding box center [260, 141] width 18 height 11
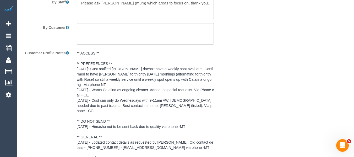
scroll to position [912, 0]
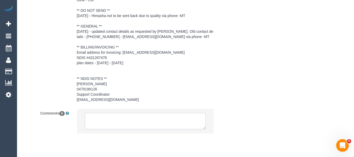
click at [129, 113] on textarea at bounding box center [145, 121] width 121 height 16
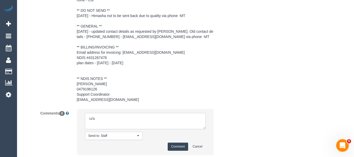
paste textarea "Himasha Amarasinghe"
type textarea "u/a Himasha Amarasinghe not to be sent back due to quality via phone"
click at [179, 143] on button "Comment" at bounding box center [178, 147] width 20 height 8
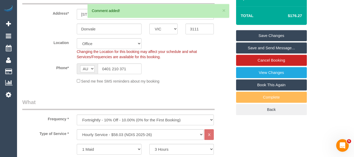
scroll to position [118, 0]
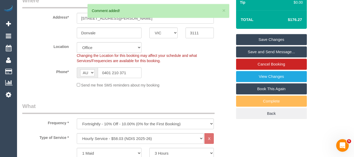
click at [272, 34] on link "Save Changes" at bounding box center [271, 39] width 71 height 11
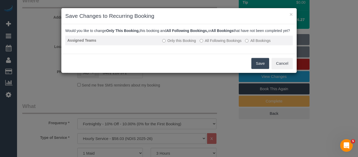
click at [217, 43] on label "All Following Bookings" at bounding box center [221, 40] width 42 height 5
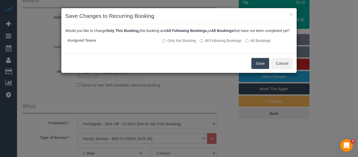
click at [256, 68] on button "Save" at bounding box center [260, 63] width 18 height 11
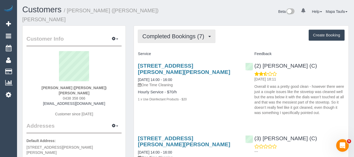
click at [156, 30] on button "Completed Bookings (7)" at bounding box center [177, 36] width 78 height 13
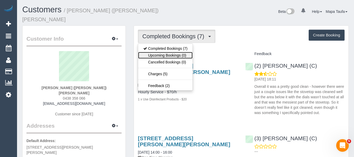
click at [163, 52] on link "Upcoming Bookings (0)" at bounding box center [165, 55] width 54 height 7
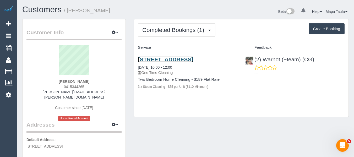
click at [181, 61] on link "[STREET_ADDRESS]" at bounding box center [165, 59] width 55 height 6
drag, startPoint x: 94, startPoint y: 83, endPoint x: 21, endPoint y: 83, distance: 73.1
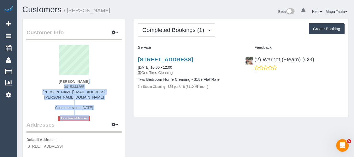
click at [117, 88] on div "[PERSON_NAME] 0415344265 [PERSON_NAME][EMAIL_ADDRESS][PERSON_NAME][DOMAIN_NAME]…" at bounding box center [73, 83] width 95 height 76
click at [99, 81] on div "[PERSON_NAME] 0415344265 [PERSON_NAME][EMAIL_ADDRESS][PERSON_NAME][DOMAIN_NAME]…" at bounding box center [73, 83] width 95 height 76
click at [97, 81] on div "Rochelle Young 0415344265 rochelle.young@live.com Customer since 2025 Unconfirm…" at bounding box center [73, 83] width 95 height 76
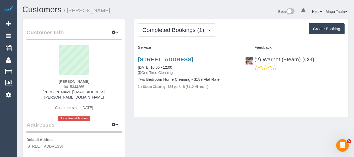
drag, startPoint x: 95, startPoint y: 80, endPoint x: 59, endPoint y: 81, distance: 35.9
click at [55, 80] on div "Rochelle Young 0415344265 rochelle.young@live.com Customer since 2025 Unconfirm…" at bounding box center [73, 83] width 95 height 76
copy strong "Rochelle Young"
drag, startPoint x: 339, startPoint y: 56, endPoint x: 264, endPoint y: 60, distance: 74.5
click at [264, 60] on div "(2) Warnot (+team) (CG) ---" at bounding box center [294, 65] width 107 height 26
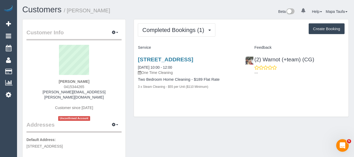
copy link "Warnot (+team) (CG)"
drag, startPoint x: 90, startPoint y: 81, endPoint x: 21, endPoint y: 83, distance: 68.9
click at [111, 78] on sui-profile-pic at bounding box center [73, 62] width 87 height 34
drag, startPoint x: 94, startPoint y: 80, endPoint x: 46, endPoint y: 79, distance: 48.0
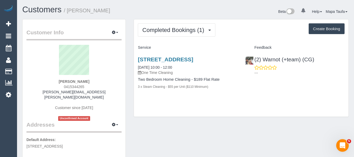
click at [47, 78] on div "Rochelle Young 0415344265 rochelle.young@live.com Customer since 2025 Unconfirm…" at bounding box center [73, 83] width 95 height 76
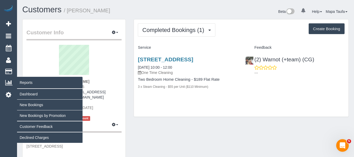
copy div "Rochelle Young"
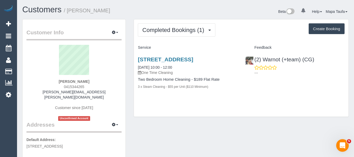
click at [96, 82] on div "Rochelle Young 0415344265 rochelle.young@live.com Customer since 2025 Unconfirm…" at bounding box center [73, 83] width 95 height 76
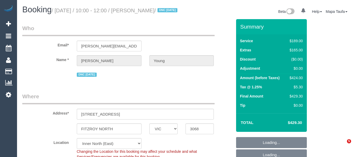
select select "VIC"
select select "number:27"
select select "number:15"
select select "number:19"
select select "number:22"
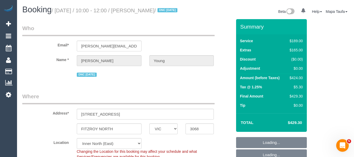
select select "number:33"
select select "number:26"
select select "string:AU"
select select "object:513"
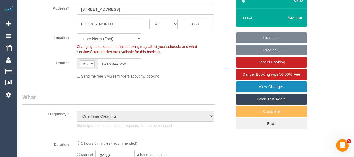
select select "string:stripe-pm_1Ry0dJ2GScqysDRVMUxMlHop"
click at [277, 92] on link "View Changes" at bounding box center [271, 86] width 71 height 11
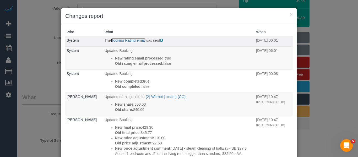
click at [124, 39] on link "Booking Rating email" at bounding box center [128, 40] width 35 height 4
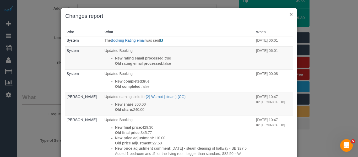
click at [290, 15] on button "×" at bounding box center [290, 15] width 3 height 6
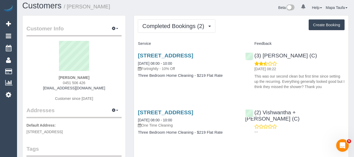
scroll to position [26, 0]
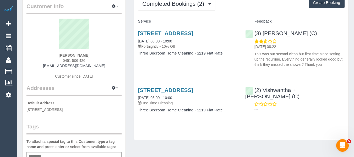
drag, startPoint x: 90, startPoint y: 56, endPoint x: 51, endPoint y: 58, distance: 39.3
click at [55, 56] on div "Kat Lambert 0451 506 426 katandsimon2020@gmail.com Customer since 2025" at bounding box center [73, 51] width 95 height 65
copy strong "Kat Lambert"
drag, startPoint x: 279, startPoint y: 33, endPoint x: 264, endPoint y: 33, distance: 15.2
click at [264, 33] on div "(3) Rowan Walia (C) 03/10/2025 08:22 This was our second clean but first time s…" at bounding box center [294, 48] width 107 height 44
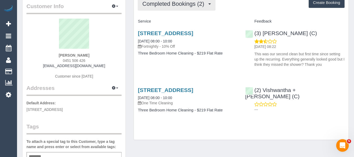
copy link "Rowan Walia (C)"
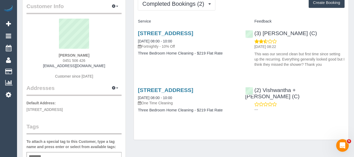
drag, startPoint x: 95, startPoint y: 57, endPoint x: 44, endPoint y: 57, distance: 51.1
click at [44, 57] on div "Kat Lambert 0451 506 426 katandsimon2020@gmail.com Customer since 2025" at bounding box center [73, 51] width 95 height 65
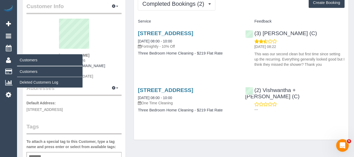
copy strong "Kat Lambert"
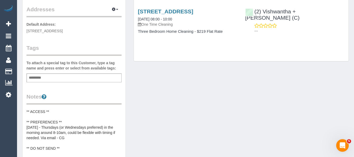
click at [72, 80] on div "Add a tag" at bounding box center [73, 77] width 95 height 9
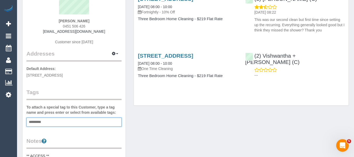
scroll to position [52, 0]
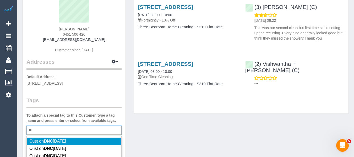
type input "*"
type input "**********"
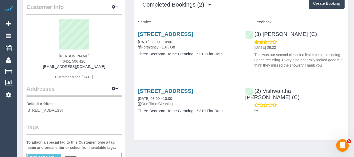
scroll to position [0, 0]
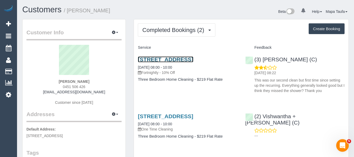
click at [155, 59] on link "14 Power Street, Hawthorn, VIC 3122" at bounding box center [165, 59] width 55 height 6
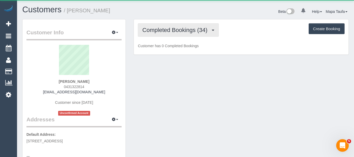
click at [172, 32] on span "Completed Bookings (34)" at bounding box center [176, 30] width 68 height 7
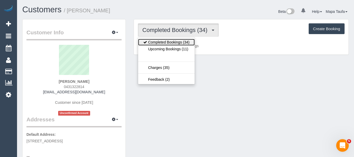
click at [172, 45] on link "Completed Bookings (34)" at bounding box center [166, 42] width 57 height 7
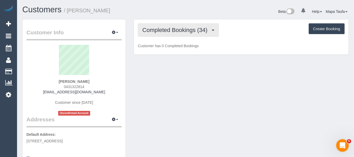
click at [175, 27] on button "Completed Bookings (34)" at bounding box center [178, 29] width 81 height 13
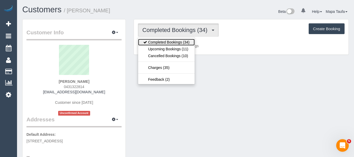
click at [170, 45] on link "Completed Bookings (34)" at bounding box center [166, 42] width 57 height 7
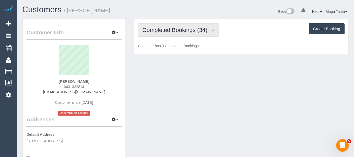
click at [173, 30] on span "Completed Bookings (34)" at bounding box center [176, 30] width 68 height 7
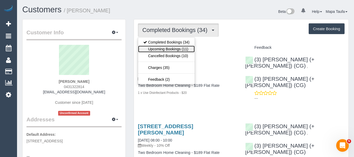
click at [170, 46] on link "Upcoming Bookings (11)" at bounding box center [166, 49] width 57 height 7
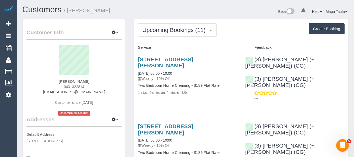
click at [180, 12] on h1 "Customers / [PERSON_NAME]" at bounding box center [101, 9] width 159 height 9
drag, startPoint x: 106, startPoint y: 82, endPoint x: 96, endPoint y: 84, distance: 9.4
click at [96, 84] on div "Sheriden Dobson 0431322814 sheridenmerrin@hotmail.com Customer since 2021 Uncon…" at bounding box center [73, 80] width 95 height 71
drag, startPoint x: 86, startPoint y: 86, endPoint x: 53, endPoint y: 86, distance: 32.5
click at [53, 85] on div "Sheriden Dobson 0431322814 sheridenmerrin@hotmail.com Customer since 2021 Uncon…" at bounding box center [73, 80] width 95 height 71
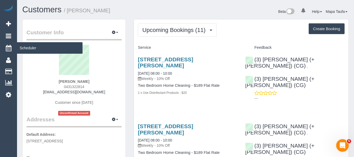
copy span "0431322814"
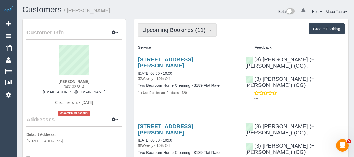
click at [178, 33] on button "Upcoming Bookings (11)" at bounding box center [177, 29] width 79 height 13
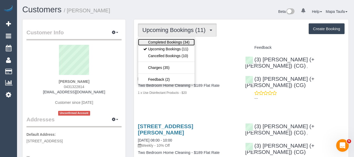
click at [172, 40] on link "Completed Bookings (34)" at bounding box center [166, 42] width 57 height 7
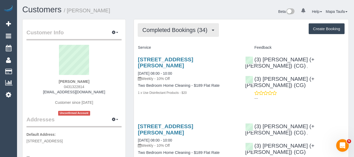
click at [178, 31] on span "Completed Bookings (34)" at bounding box center [176, 30] width 68 height 7
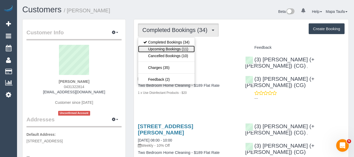
click at [177, 47] on link "Upcoming Bookings (11)" at bounding box center [166, 49] width 57 height 7
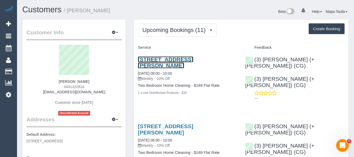
click at [155, 57] on link "1 Moreland Street, 222, Footscray, VIC 3011" at bounding box center [165, 62] width 55 height 12
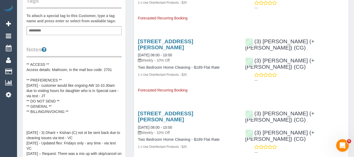
click at [60, 75] on pre "** ACCESS ** Access details: Mailroom, in the mail box code: 2701 ** PREFERENCE…" at bounding box center [73, 114] width 95 height 105
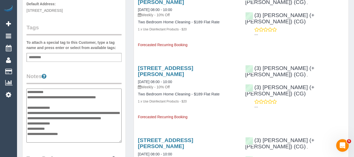
scroll to position [131, 0]
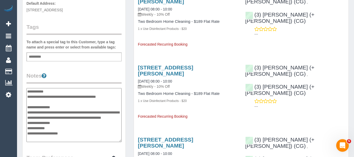
click at [27, 97] on textarea "**********" at bounding box center [73, 115] width 95 height 54
click at [27, 95] on textarea "**********" at bounding box center [73, 115] width 95 height 54
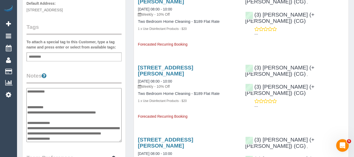
click at [35, 107] on textarea "**********" at bounding box center [73, 115] width 95 height 54
click at [35, 103] on textarea "**********" at bounding box center [73, 115] width 95 height 54
type textarea "**********"
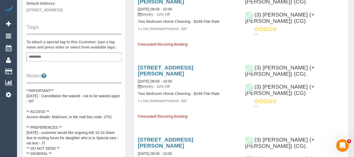
click at [90, 73] on div "Customer Info Edit Contact Info Send Message Email Preferences Special Sales Ta…" at bounding box center [74, 117] width 103 height 458
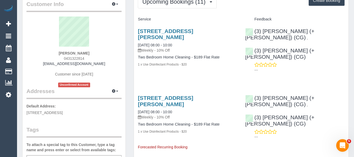
scroll to position [26, 0]
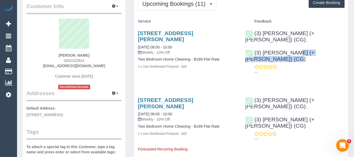
drag, startPoint x: 328, startPoint y: 49, endPoint x: 266, endPoint y: 22, distance: 67.9
click at [263, 46] on div "(3) Amninder (+ Sohail) (CG) , (3) Sohail (+ Amninder) (CG) ---" at bounding box center [294, 51] width 107 height 51
copy link "Sohail (+ Amninder) (CG)"
drag, startPoint x: 98, startPoint y: 55, endPoint x: 36, endPoint y: 54, distance: 61.8
click at [39, 54] on div "Sheriden Dobson 0431322814 sheridenmerrin@hotmail.com Customer since 2021 Uncon…" at bounding box center [73, 54] width 95 height 71
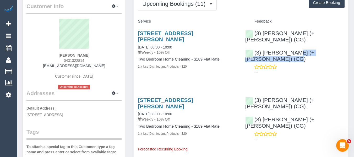
copy strong "Sheriden Dobson"
drag, startPoint x: 171, startPoint y: 39, endPoint x: 135, endPoint y: 35, distance: 36.7
click at [135, 35] on div "1 Moreland Street, 222, Footscray, VIC 3011 03/10/2025 08:00 - 10:00 Weekly - 1…" at bounding box center [187, 53] width 107 height 54
copy link "1 Moreland Street, 222, Footscray, VIC 3011"
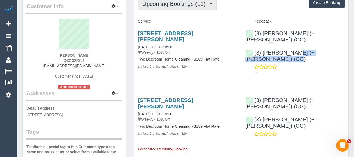
click at [184, 4] on span "Upcoming Bookings (11)" at bounding box center [175, 4] width 66 height 7
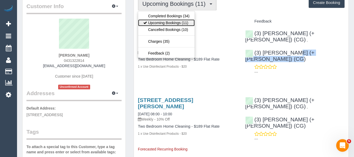
click at [181, 22] on link "Upcoming Bookings (11)" at bounding box center [166, 22] width 57 height 7
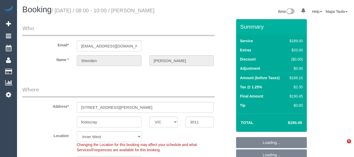
select select "VIC"
select select "string:stripe-pm_1Rj8jX2GScqysDRV4J43Whc2"
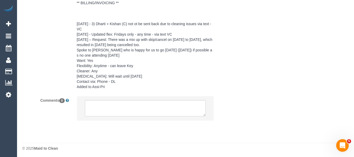
select select "object:557"
select select "number:27"
select select "number:16"
select select "number:19"
select select "number:24"
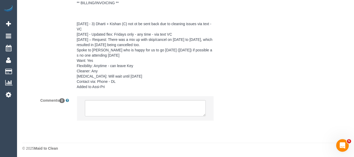
select select "number:34"
select select "number:12"
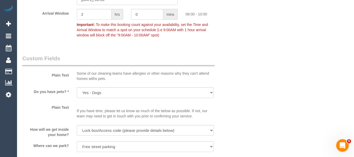
scroll to position [493, 0]
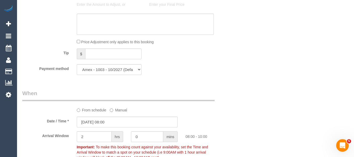
click at [95, 113] on label "From schedule" at bounding box center [92, 109] width 30 height 7
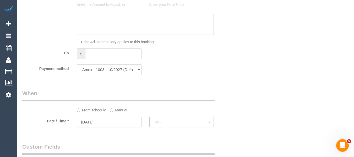
click at [107, 125] on input "03/10/2025" at bounding box center [109, 122] width 65 height 11
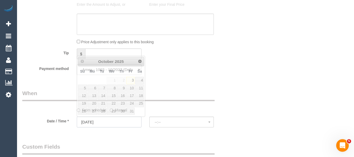
select select "spot6"
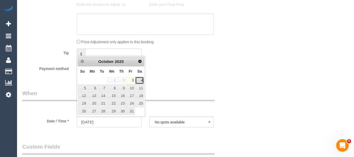
click at [141, 81] on link "4" at bounding box center [139, 80] width 9 height 7
type input "04/10/2025"
select select "spot7"
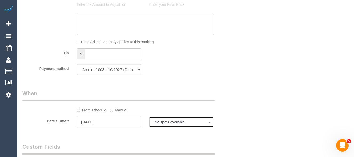
click at [172, 124] on button "No spots available" at bounding box center [181, 122] width 65 height 11
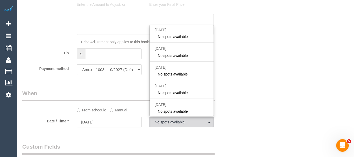
drag, startPoint x: 121, startPoint y: 110, endPoint x: 120, endPoint y: 114, distance: 4.3
click at [120, 113] on sui-booking-spot "From schedule Manual Date / Time * 04/10/2025 No spots available Fri October 3r…" at bounding box center [127, 108] width 210 height 39
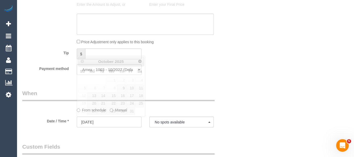
click at [118, 119] on input "04/10/2025" at bounding box center [109, 122] width 65 height 11
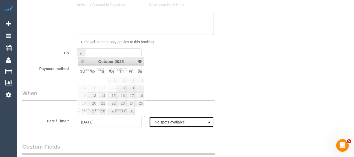
click at [173, 117] on button "No spots available" at bounding box center [181, 122] width 65 height 11
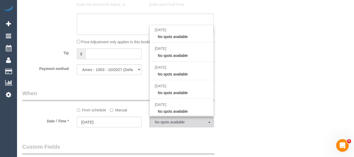
click at [255, 96] on div "Who Email* sheridenmerrin@hotmail.com Name * Sheriden Dobson Where Address* 1 m…" at bounding box center [185, 94] width 326 height 1135
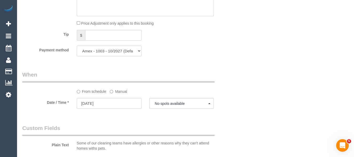
scroll to position [509, 0]
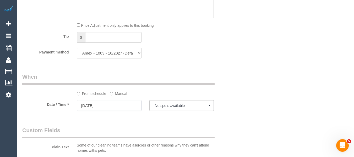
click at [114, 104] on input "04/10/2025" at bounding box center [109, 105] width 65 height 11
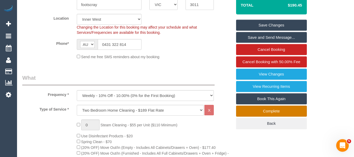
scroll to position [116, 0]
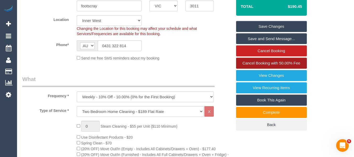
click at [275, 64] on span "Cancel Booking with 50.00% Fee" at bounding box center [271, 63] width 58 height 4
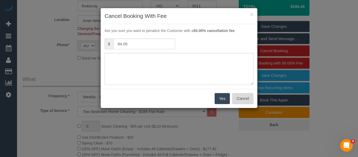
drag, startPoint x: 246, startPoint y: 99, endPoint x: 247, endPoint y: 91, distance: 7.9
click at [246, 100] on button "Cancel" at bounding box center [242, 98] width 21 height 11
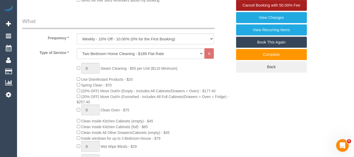
scroll to position [145, 0]
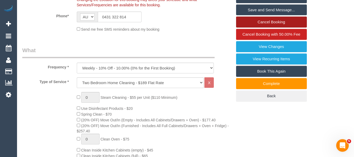
click at [274, 22] on link "Cancel Booking" at bounding box center [271, 22] width 71 height 11
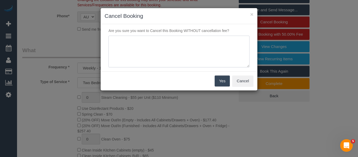
click at [190, 44] on textarea at bounding box center [178, 52] width 141 height 32
type textarea "customer cannot wait - waived canc fee via phone - MT"
click at [216, 80] on button "Yes" at bounding box center [222, 80] width 15 height 11
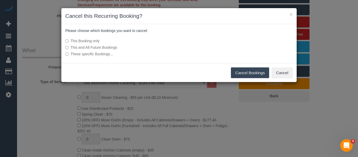
click at [238, 75] on button "Cancel Bookings" at bounding box center [250, 72] width 39 height 11
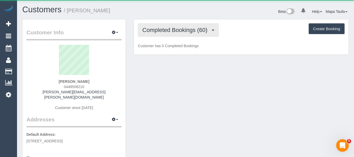
click at [155, 31] on span "Completed Bookings (60)" at bounding box center [176, 30] width 68 height 7
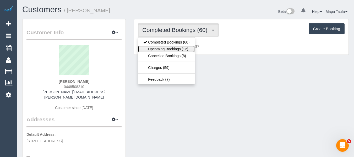
click at [161, 47] on link "Upcoming Bookings (12)" at bounding box center [166, 49] width 57 height 7
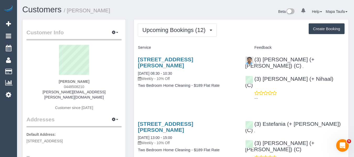
click at [172, 13] on h1 "Customers / [PERSON_NAME]" at bounding box center [101, 9] width 159 height 9
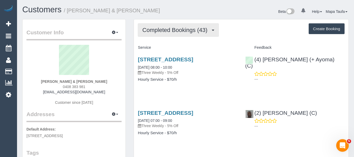
click at [172, 31] on span "Completed Bookings (43)" at bounding box center [176, 30] width 68 height 7
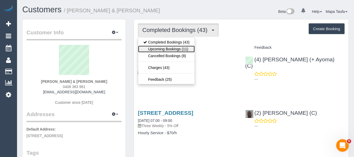
click at [172, 47] on link "Upcoming Bookings (11)" at bounding box center [166, 49] width 57 height 7
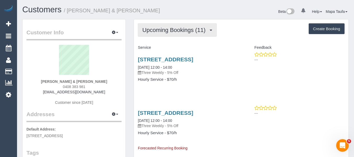
click at [140, 32] on button "Upcoming Bookings (11)" at bounding box center [177, 29] width 79 height 13
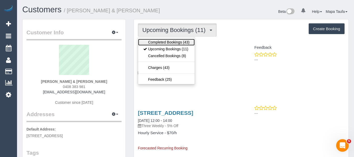
click at [142, 40] on link "Completed Bookings (43)" at bounding box center [166, 42] width 57 height 7
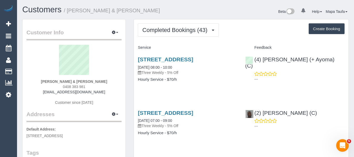
drag, startPoint x: 106, startPoint y: 80, endPoint x: 25, endPoint y: 81, distance: 81.2
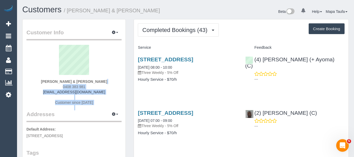
click at [116, 81] on div "Janette & Chris Leeming 0408 383 981 jaris11@optusnet.com.au Customer since 2019" at bounding box center [73, 77] width 95 height 65
click at [110, 81] on div "Janette & Chris Leeming 0408 383 981 jaris11@optusnet.com.au Customer since 2019" at bounding box center [73, 77] width 95 height 65
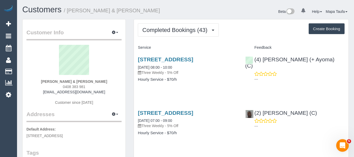
click at [105, 77] on sui-profile-pic at bounding box center [73, 62] width 87 height 34
drag, startPoint x: 99, startPoint y: 81, endPoint x: 44, endPoint y: 84, distance: 54.6
click at [44, 82] on div "Janette & Chris Leeming 0408 383 981 jaris11@optusnet.com.au Customer since 2019" at bounding box center [73, 77] width 95 height 65
copy strong "Janette & Chris Leeming"
drag, startPoint x: 167, startPoint y: 65, endPoint x: 141, endPoint y: 58, distance: 27.0
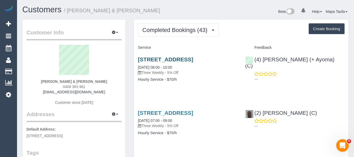
click at [141, 58] on h3 "118 Warralong Ave, Greensborough, VIC 3088" at bounding box center [187, 59] width 99 height 6
click at [168, 62] on h3 "118 Warralong Ave, Greensborough, VIC 3088" at bounding box center [187, 59] width 99 height 6
drag, startPoint x: 168, startPoint y: 65, endPoint x: 135, endPoint y: 59, distance: 32.7
click at [135, 58] on div "118 Warralong Ave, Greensborough, VIC 3088 23/09/2025 08:00 - 10:00 Three Weekl…" at bounding box center [187, 72] width 107 height 40
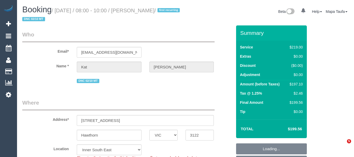
select select "VIC"
select select "string:stripe-pm_1RvSDt2GScqysDRVQCnpcIoG"
select select "number:28"
select select "number:14"
select select "number:19"
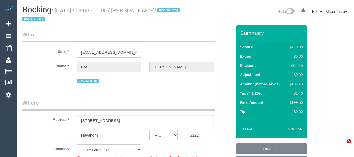
select select "number:36"
select select "number:34"
select select "object:1361"
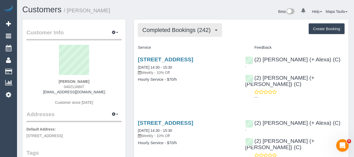
click at [189, 30] on span "Completed Bookings (242)" at bounding box center [177, 30] width 71 height 7
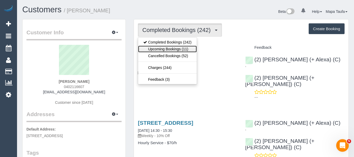
click at [184, 47] on link "Upcoming Bookings (11)" at bounding box center [167, 49] width 59 height 7
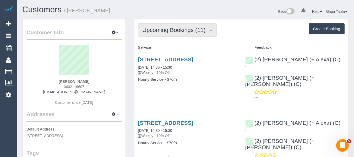
click at [179, 31] on span "Upcoming Bookings (11)" at bounding box center [175, 30] width 66 height 7
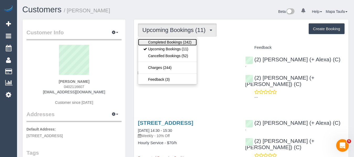
click at [168, 43] on link "Completed Bookings (242)" at bounding box center [167, 42] width 59 height 7
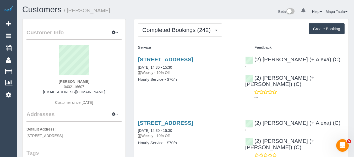
drag, startPoint x: 92, startPoint y: 84, endPoint x: 54, endPoint y: 87, distance: 37.8
click at [53, 86] on div "Willis Newby 0402116607 willisnewby@hotmail.com Customer since 2019" at bounding box center [73, 77] width 95 height 65
copy span "0402116607"
click at [100, 90] on div "Willis Newby 0402116607 willisnewby@hotmail.com Customer since 2019" at bounding box center [73, 77] width 95 height 65
drag, startPoint x: 103, startPoint y: 91, endPoint x: 31, endPoint y: 95, distance: 71.9
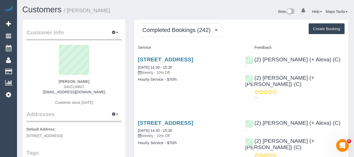
click at [34, 93] on div "Willis Newby 0402116607 willisnewby@hotmail.com Customer since 2019" at bounding box center [73, 77] width 95 height 65
copy link "willisnewby@hotmail.com"
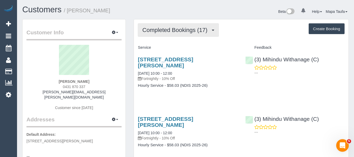
click at [195, 27] on span "Completed Bookings (17)" at bounding box center [176, 30] width 68 height 7
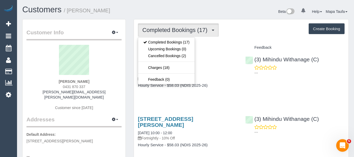
drag, startPoint x: 233, startPoint y: 37, endPoint x: 29, endPoint y: 71, distance: 206.8
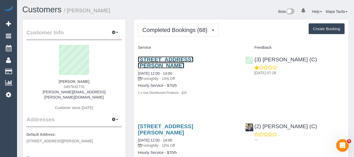
click at [151, 61] on link "[STREET_ADDRESS][PERSON_NAME]" at bounding box center [165, 62] width 55 height 12
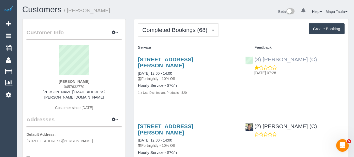
drag, startPoint x: 309, startPoint y: 58, endPoint x: 263, endPoint y: 60, distance: 46.7
click at [263, 60] on div "(3) [PERSON_NAME] (C) [DATE] 07:28" at bounding box center [294, 65] width 107 height 26
copy link "[PERSON_NAME] (C)"
drag, startPoint x: 59, startPoint y: 80, endPoint x: 53, endPoint y: 81, distance: 6.1
click at [49, 80] on div "[PERSON_NAME] 0457632770 [PERSON_NAME][EMAIL_ADDRESS][PERSON_NAME][DOMAIN_NAME]…" at bounding box center [73, 80] width 95 height 71
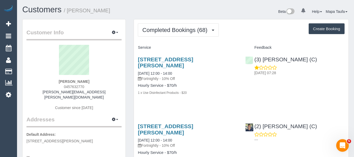
copy strong "[PERSON_NAME]"
drag, startPoint x: 236, startPoint y: 57, endPoint x: 139, endPoint y: 57, distance: 96.9
click at [139, 57] on h3 "[STREET_ADDRESS][PERSON_NAME]" at bounding box center [187, 62] width 99 height 12
copy link "[STREET_ADDRESS][PERSON_NAME]"
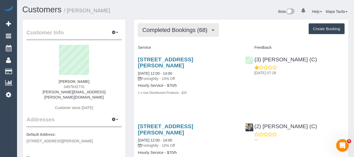
click at [167, 29] on span "Completed Bookings (68)" at bounding box center [176, 30] width 68 height 7
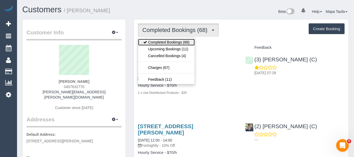
click at [170, 45] on link "Completed Bookings (68)" at bounding box center [166, 42] width 57 height 7
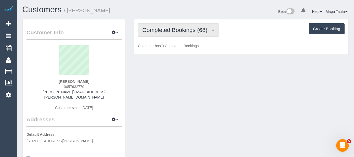
click at [178, 26] on button "Completed Bookings (68)" at bounding box center [178, 29] width 81 height 13
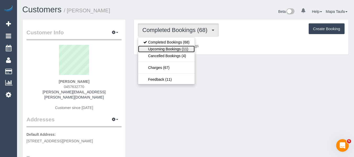
click at [175, 49] on link "Upcoming Bookings (11)" at bounding box center [166, 49] width 57 height 7
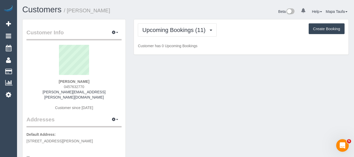
click at [232, 30] on div "Upcoming Bookings (11) Completed Bookings (68) Upcoming Bookings (11) Cancelled…" at bounding box center [241, 29] width 207 height 13
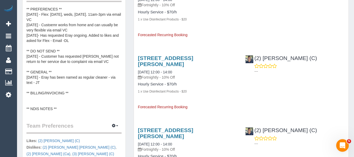
scroll to position [262, 0]
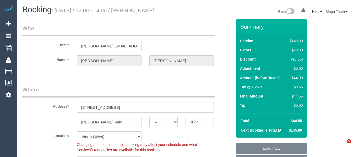
select select "VIC"
select select "string:stripe-pm_1N6l9d2GScqysDRVVVGljVnU"
select select "number:29"
select select "number:14"
select select "number:19"
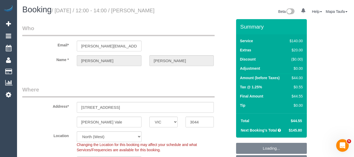
select select "number:22"
select select "number:35"
select select "number:26"
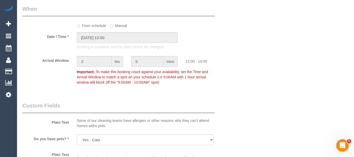
select select "object:1650"
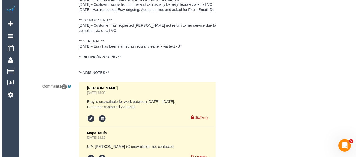
scroll to position [855, 0]
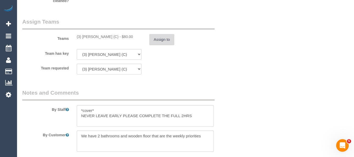
click at [163, 39] on button "Assign to" at bounding box center [161, 39] width 25 height 11
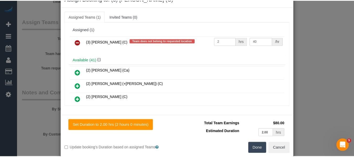
scroll to position [26, 0]
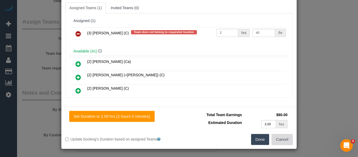
click at [278, 139] on button "Cancel" at bounding box center [281, 139] width 21 height 11
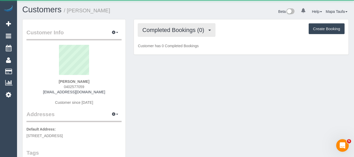
click at [161, 31] on span "Completed Bookings (0)" at bounding box center [174, 30] width 64 height 7
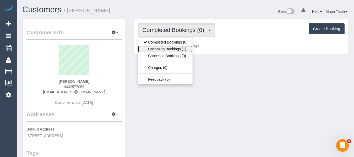
click at [162, 48] on link "Upcoming Bookings (1)" at bounding box center [165, 49] width 54 height 7
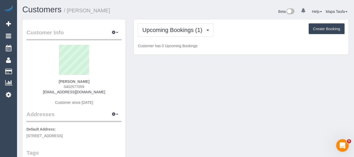
click at [176, 9] on h1 "Customers / Stephanie Dehghani" at bounding box center [101, 9] width 159 height 9
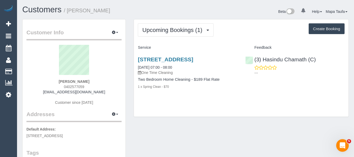
click at [153, 62] on h3 "2 Lake Street, Unit 3, Reservoir, VIC 3073" at bounding box center [187, 59] width 99 height 6
click at [153, 59] on link "2 Lake Street, Unit 3, Reservoir, VIC 3073" at bounding box center [165, 59] width 55 height 6
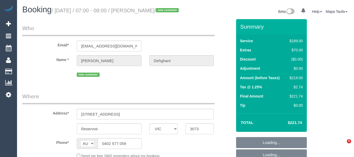
select select "VIC"
select select "string:stripe-pm_1SCEm82GScqysDRVqNuS5phh"
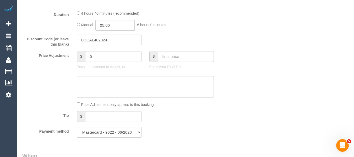
select select "object:656"
select select "number:28"
select select "number:14"
select select "number:19"
select select "number:22"
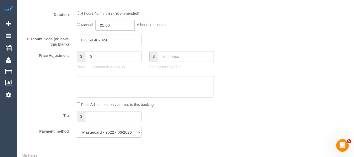
select select "number:33"
select select "number:26"
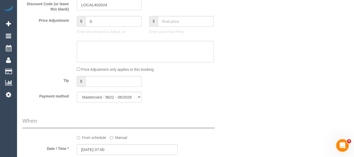
select select "object:1444"
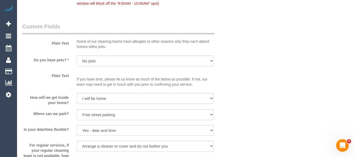
scroll to position [577, 0]
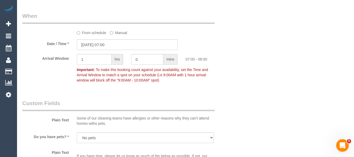
click at [96, 35] on label "From schedule" at bounding box center [92, 31] width 30 height 7
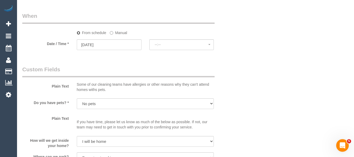
select select "spot6"
click at [114, 50] on input "04/10/2025" at bounding box center [109, 44] width 65 height 11
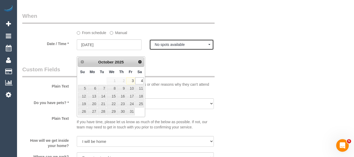
click at [166, 47] on span "No spots available" at bounding box center [182, 44] width 54 height 4
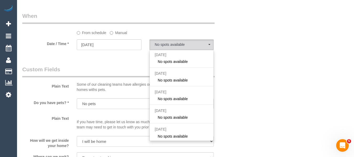
drag, startPoint x: 157, startPoint y: 35, endPoint x: 136, endPoint y: 28, distance: 22.0
click at [157, 35] on div "From schedule Manual" at bounding box center [145, 31] width 145 height 7
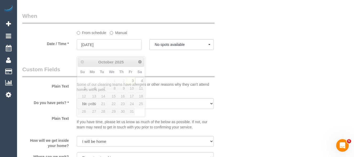
click at [123, 48] on input "04/10/2025" at bounding box center [109, 44] width 65 height 11
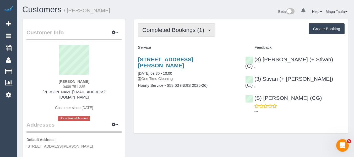
click at [181, 27] on span "Completed Bookings (1)" at bounding box center [174, 30] width 64 height 7
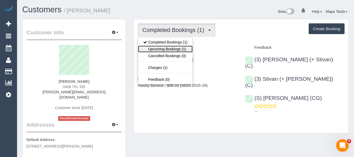
click at [170, 48] on link "Upcoming Bookings (1)" at bounding box center [165, 49] width 54 height 7
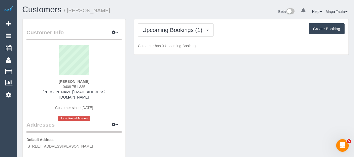
click at [207, 14] on div "Beta 0 Your Notifications You have 0 alerts Help Help Docs Take a Tour Contact …" at bounding box center [268, 12] width 167 height 14
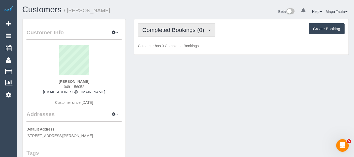
click at [191, 30] on span "Completed Bookings (0)" at bounding box center [174, 30] width 64 height 7
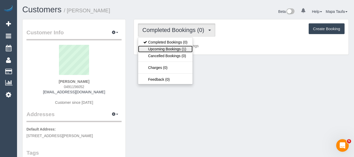
click at [187, 46] on link "Upcoming Bookings (1)" at bounding box center [165, 49] width 54 height 7
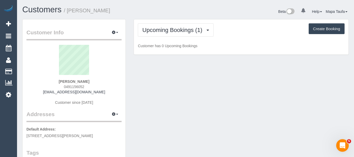
click at [239, 35] on div "Upcoming Bookings (1) Completed Bookings (0) Upcoming Bookings (1) Cancelled Bo…" at bounding box center [241, 29] width 207 height 13
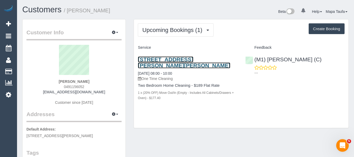
click at [179, 60] on link "21/14 Mcmillan St, Elsternwick, VIC 3185" at bounding box center [184, 62] width 92 height 12
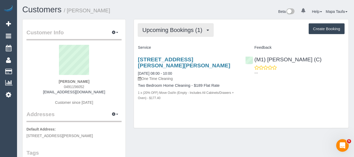
drag, startPoint x: 165, startPoint y: 27, endPoint x: 166, endPoint y: 37, distance: 9.5
click at [165, 28] on span "Upcoming Bookings (1)" at bounding box center [173, 30] width 63 height 7
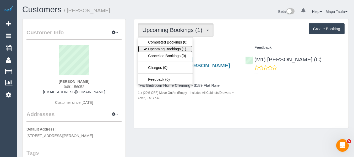
click at [165, 51] on link "Upcoming Bookings (1)" at bounding box center [165, 49] width 54 height 7
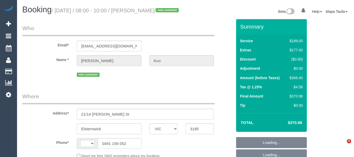
select select "VIC"
select select "string:stripe-pm_1SCoEp2GScqysDRVsRp0jxfG"
select select "number:29"
select select "number:14"
select select "number:18"
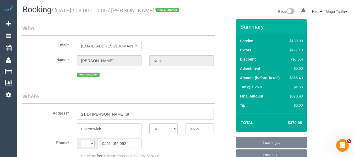
select select "number:22"
select select "number:35"
select select "number:26"
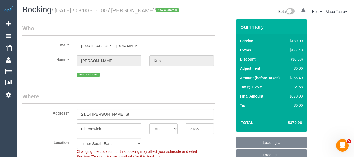
select select "string:AU"
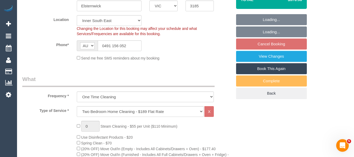
select select "object:846"
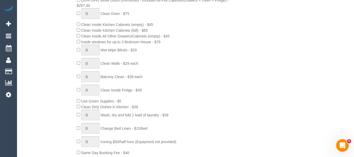
scroll to position [251, 0]
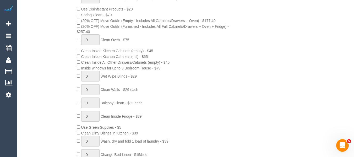
click at [234, 90] on div "0 Steam Cleaning - $55 per Unit ($110 Minimum) Use Disinfectant Products - $20 …" at bounding box center [154, 87] width 163 height 189
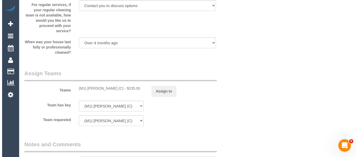
scroll to position [796, 0]
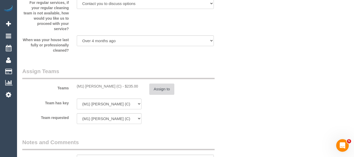
click at [160, 95] on button "Assign to" at bounding box center [161, 89] width 25 height 11
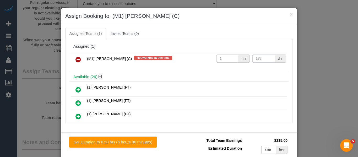
drag, startPoint x: 257, startPoint y: 58, endPoint x: 234, endPoint y: 58, distance: 22.3
click at [235, 58] on tr "(M1) Jeferson Ortiz (C) Not working at this time 1 hrs 235 /hr" at bounding box center [179, 59] width 216 height 13
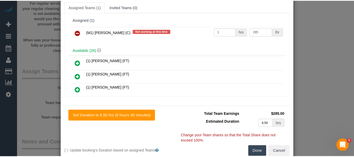
scroll to position [38, 0]
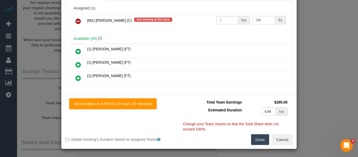
type input "285"
click at [260, 136] on button "Done" at bounding box center [260, 139] width 18 height 11
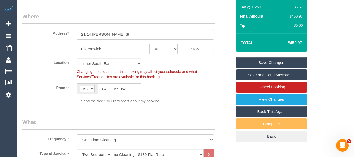
scroll to position [46, 0]
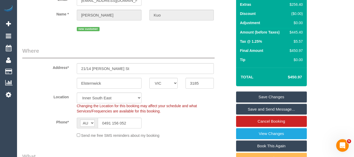
click at [270, 101] on link "Save Changes" at bounding box center [271, 96] width 71 height 11
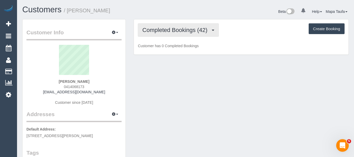
click at [158, 25] on button "Completed Bookings (42)" at bounding box center [178, 29] width 81 height 13
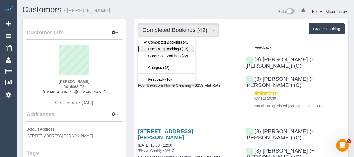
click at [182, 47] on link "Upcoming Bookings (13)" at bounding box center [166, 49] width 57 height 7
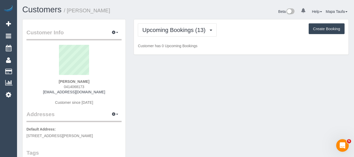
click at [242, 29] on div "Upcoming Bookings (13) Completed Bookings (42) Upcoming Bookings (13) Cancelled…" at bounding box center [241, 29] width 207 height 13
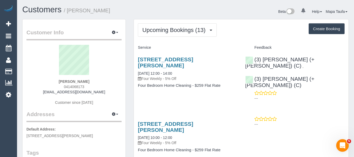
drag, startPoint x: 92, startPoint y: 90, endPoint x: 74, endPoint y: 88, distance: 17.9
click at [71, 88] on div "Kate Casley 0414068173 katejcasley@gmail.com Customer since 2020" at bounding box center [73, 77] width 95 height 65
click at [92, 86] on div "Kate Casley 0414068173 katejcasley@gmail.com Customer since 2020" at bounding box center [73, 77] width 95 height 65
click at [91, 86] on div "Kate Casley 0414068173 katejcasley@gmail.com Customer since 2020" at bounding box center [73, 77] width 95 height 65
click at [91, 83] on div "Kate Casley 0414068173 katejcasley@gmail.com Customer since 2020" at bounding box center [73, 77] width 95 height 65
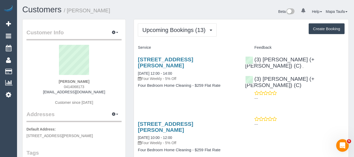
drag, startPoint x: 88, startPoint y: 85, endPoint x: 54, endPoint y: 85, distance: 33.8
click at [54, 85] on div "Kate Casley 0414068173 katejcasley@gmail.com Customer since 2020" at bounding box center [73, 77] width 95 height 65
copy span "0414068173"
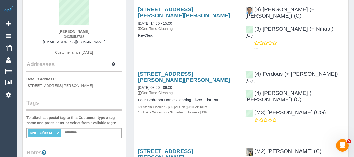
scroll to position [105, 0]
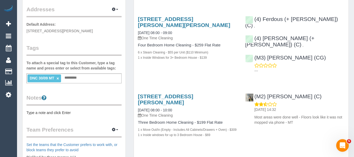
click at [57, 78] on link "×" at bounding box center [58, 78] width 2 height 4
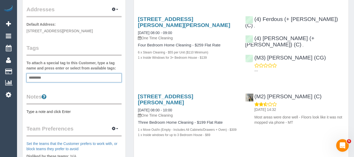
scroll to position [0, 0]
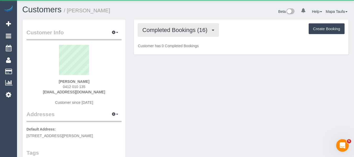
click at [182, 32] on span "Completed Bookings (16)" at bounding box center [176, 30] width 68 height 7
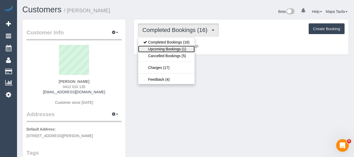
click at [182, 48] on link "Upcoming Bookings (1)" at bounding box center [166, 49] width 57 height 7
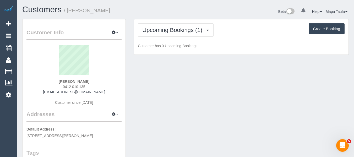
click at [252, 34] on div "Upcoming Bookings (1) Completed Bookings (16) Upcoming Bookings (1) Cancelled B…" at bounding box center [241, 29] width 207 height 13
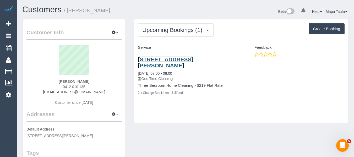
click at [177, 59] on link "[STREET_ADDRESS][PERSON_NAME]" at bounding box center [165, 62] width 55 height 12
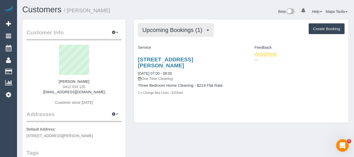
click at [157, 32] on span "Upcoming Bookings (1)" at bounding box center [173, 30] width 63 height 7
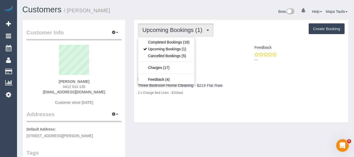
click at [160, 38] on ul "Completed Bookings (16) Upcoming Bookings (1) Cancelled Bookings (5) Charges (1…" at bounding box center [166, 60] width 57 height 47
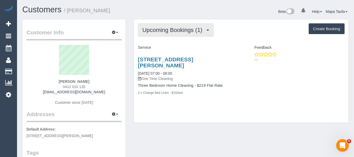
drag, startPoint x: 160, startPoint y: 28, endPoint x: 160, endPoint y: 33, distance: 5.2
click at [160, 31] on span "Upcoming Bookings (1)" at bounding box center [173, 30] width 63 height 7
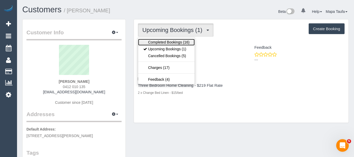
click at [159, 40] on link "Completed Bookings (16)" at bounding box center [166, 42] width 57 height 7
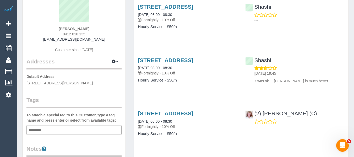
scroll to position [52, 0]
drag, startPoint x: 264, startPoint y: 66, endPoint x: 277, endPoint y: 49, distance: 21.9
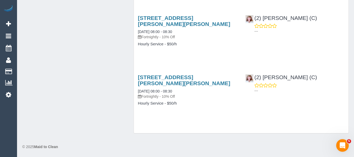
scroll to position [873, 0]
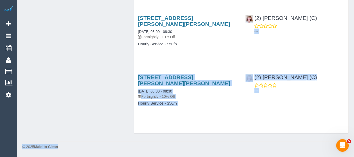
drag, startPoint x: 354, startPoint y: 139, endPoint x: 343, endPoint y: 75, distance: 65.6
drag, startPoint x: 342, startPoint y: 76, endPoint x: 347, endPoint y: 94, distance: 17.9
click at [342, 76] on div "(2) Kerry Welfare (C) ---" at bounding box center [294, 83] width 107 height 26
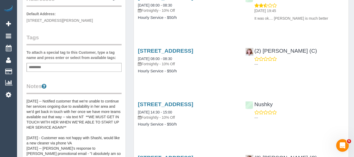
scroll to position [0, 0]
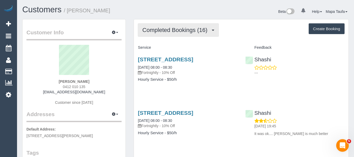
click at [184, 32] on button "Completed Bookings (16)" at bounding box center [178, 29] width 81 height 13
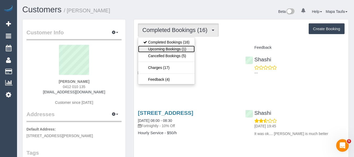
click at [176, 47] on link "Upcoming Bookings (1)" at bounding box center [166, 49] width 57 height 7
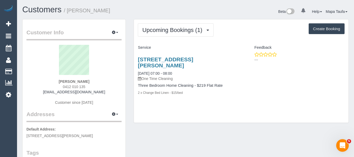
click at [234, 39] on div "Upcoming Bookings (1) Completed Bookings (16) Upcoming Bookings (1) Cancelled B…" at bounding box center [241, 70] width 215 height 103
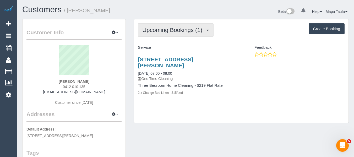
click at [177, 29] on span "Upcoming Bookings (1)" at bounding box center [173, 30] width 63 height 7
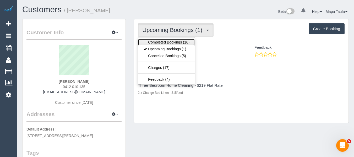
click at [173, 41] on link "Completed Bookings (16)" at bounding box center [166, 42] width 57 height 7
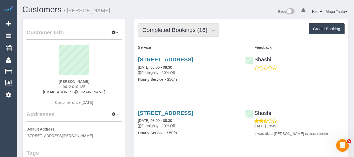
click at [181, 25] on button "Completed Bookings (16)" at bounding box center [178, 29] width 81 height 13
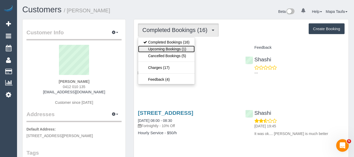
click at [172, 48] on link "Upcoming Bookings (1)" at bounding box center [166, 49] width 57 height 7
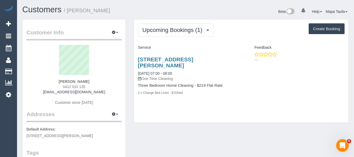
click at [205, 99] on div "42 John St, Werribee, VIC 3030 10/10/2025 07:00 - 08:00 One Time Cleaning Three…" at bounding box center [187, 79] width 107 height 54
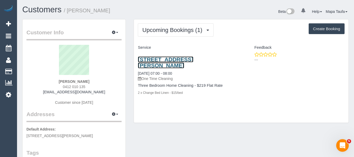
click at [170, 62] on link "42 John St, Werribee, VIC 3030" at bounding box center [165, 62] width 55 height 12
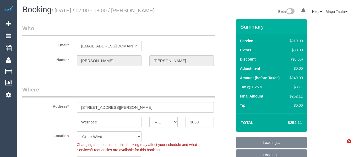
select select "VIC"
select select "spot1"
select select "number:29"
select select "number:15"
select select "number:18"
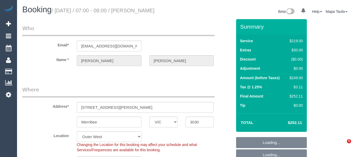
select select "number:25"
select select "number:34"
select select "number:12"
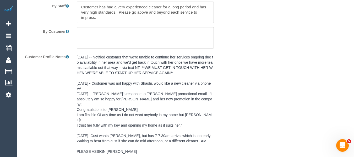
scroll to position [964, 0]
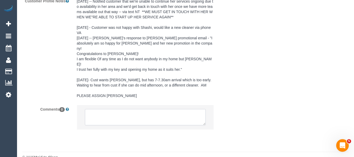
click at [128, 109] on textarea at bounding box center [145, 117] width 121 height 16
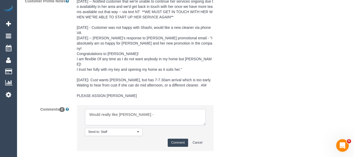
drag, startPoint x: 135, startPoint y: 104, endPoint x: 78, endPoint y: 101, distance: 57.7
click at [78, 105] on li "Send to: Staff Nothing selected Send to: Staff Send to: Customer Send to: Team …" at bounding box center [145, 128] width 137 height 46
click at [135, 109] on textarea at bounding box center [145, 117] width 121 height 16
click at [124, 109] on textarea at bounding box center [145, 117] width 121 height 16
click at [119, 109] on textarea at bounding box center [145, 117] width 121 height 16
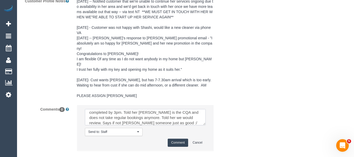
scroll to position [13, 0]
type textarea "Really wants Kerry flex same day wants it completed by 3pm. Told her Kerry is t…"
click at [178, 139] on button "Comment" at bounding box center [178, 143] width 20 height 8
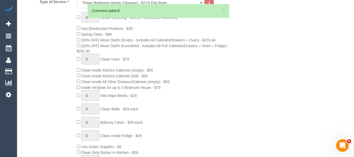
scroll to position [62, 0]
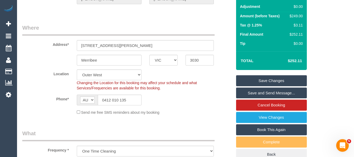
click at [276, 81] on link "Save Changes" at bounding box center [271, 80] width 71 height 11
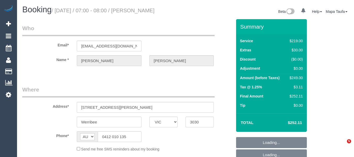
select select "VIC"
select select "string:stripe-pm_1SDtL52GScqysDRV6H6mlWV0"
select select "number:29"
select select "number:15"
select select "number:18"
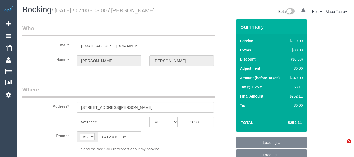
select select "number:25"
select select "number:34"
select select "number:12"
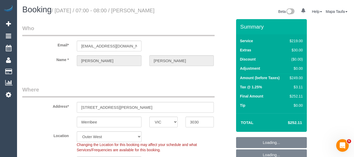
select select "object:792"
select select "spot1"
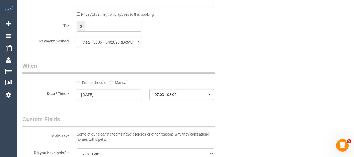
scroll to position [1019, 0]
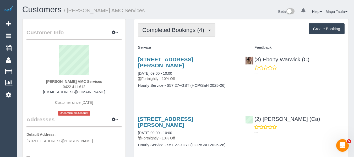
click at [153, 26] on button "Completed Bookings (4)" at bounding box center [177, 29] width 78 height 13
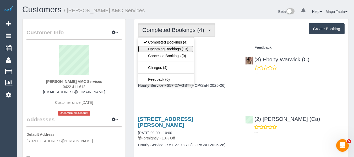
click at [166, 47] on link "Upcoming Bookings (13)" at bounding box center [165, 49] width 55 height 7
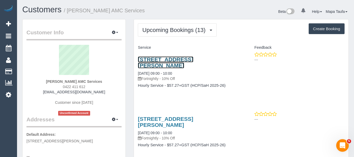
click at [184, 57] on link "[STREET_ADDRESS][PERSON_NAME]" at bounding box center [165, 62] width 55 height 12
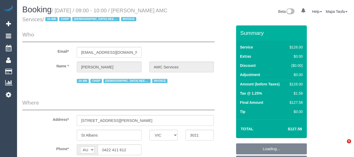
select select "VIC"
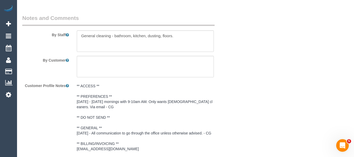
select select "object:656"
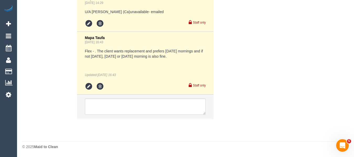
select select "120"
select select "number:28"
select select "number:14"
select select "number:19"
select select "number:25"
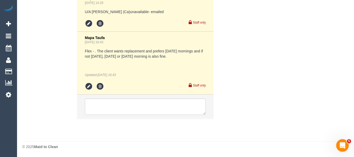
select select "number:35"
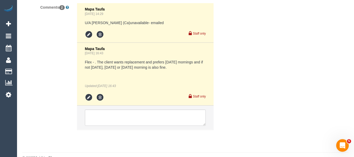
scroll to position [923, 0]
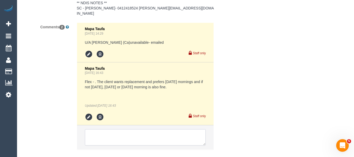
click at [106, 135] on textarea at bounding box center [145, 137] width 121 height 16
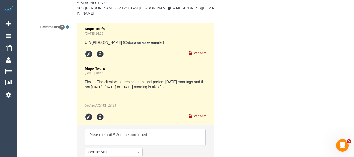
paste textarea "cnv_qhj5oun"
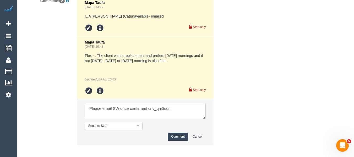
type textarea "Please email SW once confirmed cnv_qhj5oun"
click at [170, 134] on button "Comment" at bounding box center [178, 137] width 20 height 8
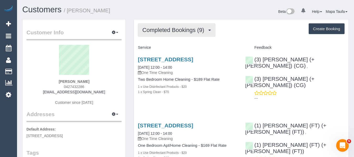
click at [156, 30] on span "Completed Bookings (9)" at bounding box center [174, 30] width 64 height 7
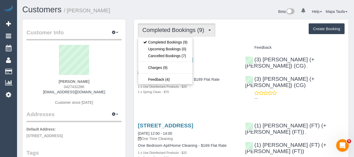
click at [111, 63] on sui-profile-pic at bounding box center [73, 62] width 87 height 34
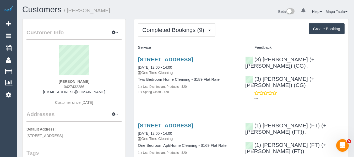
drag, startPoint x: 89, startPoint y: 86, endPoint x: 53, endPoint y: 85, distance: 36.4
click at [53, 85] on div "Tosca Ramsey 0427432286 toscaramsey@bigpond.com Customer since 2023" at bounding box center [73, 77] width 95 height 65
copy span "0427432286"
click at [193, 57] on link "203/151 Princes St, Carlton, VIC 3053" at bounding box center [165, 59] width 55 height 6
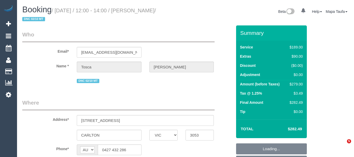
select select "VIC"
select select "object:664"
select select "string:stripe-pm_1RDDlX2GScqysDRVDdibCuR3"
select select "number:29"
select select "number:14"
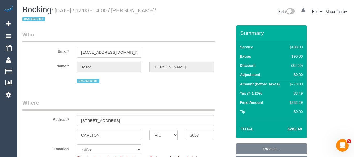
select select "number:19"
select select "number:25"
select select "number:13"
select select "object:2175"
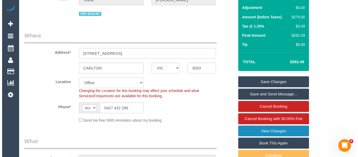
scroll to position [105, 0]
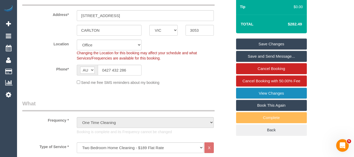
click at [274, 93] on link "View Changes" at bounding box center [271, 93] width 71 height 11
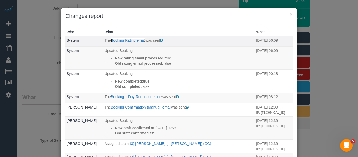
click at [134, 41] on link "Booking Rating email" at bounding box center [128, 40] width 35 height 4
